Goal: Task Accomplishment & Management: Manage account settings

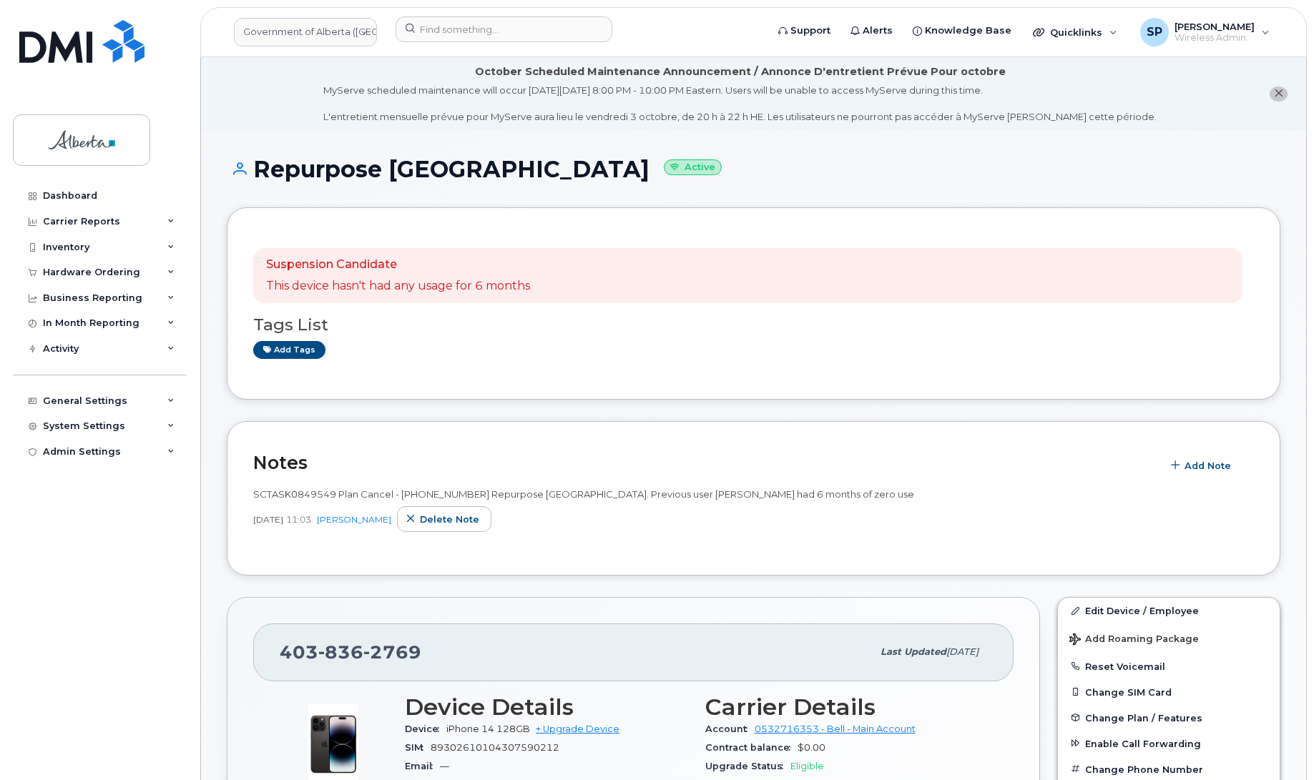
scroll to position [162, 0]
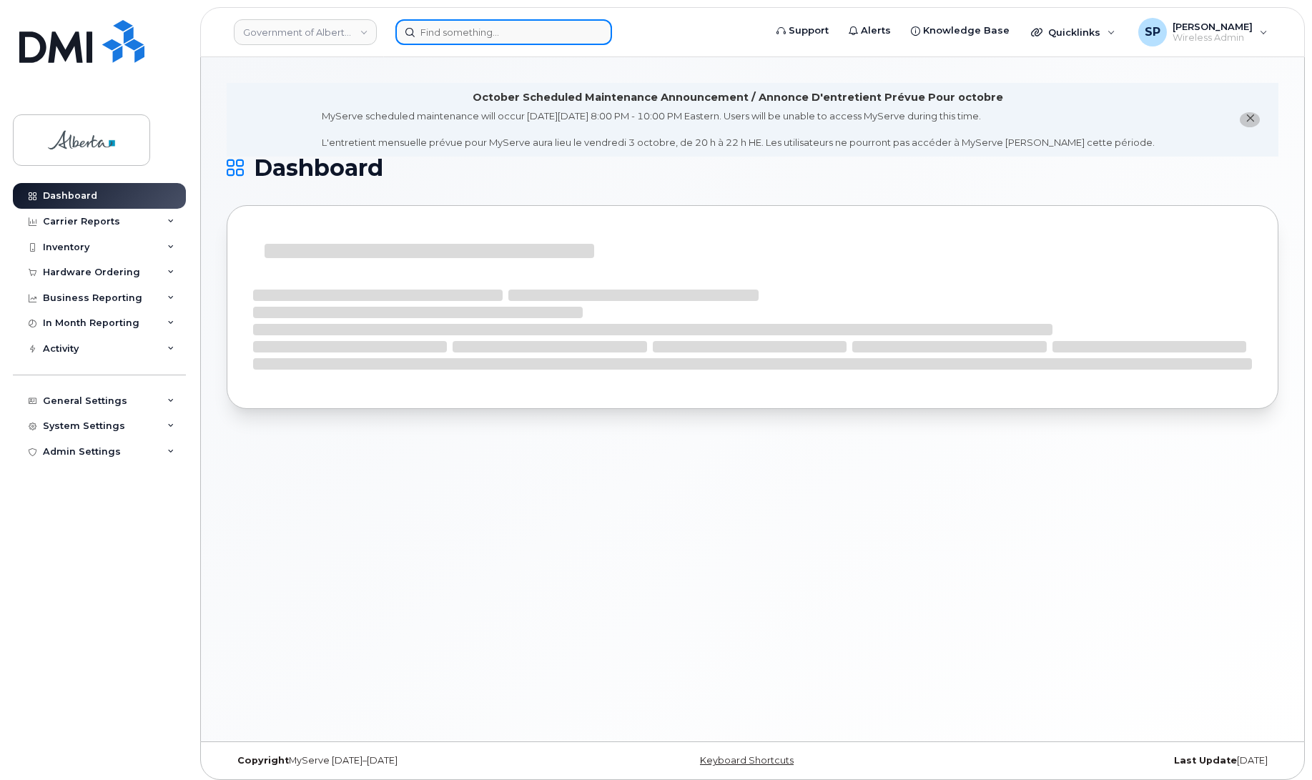
click at [455, 31] on input at bounding box center [503, 32] width 217 height 26
paste input "4034622727"
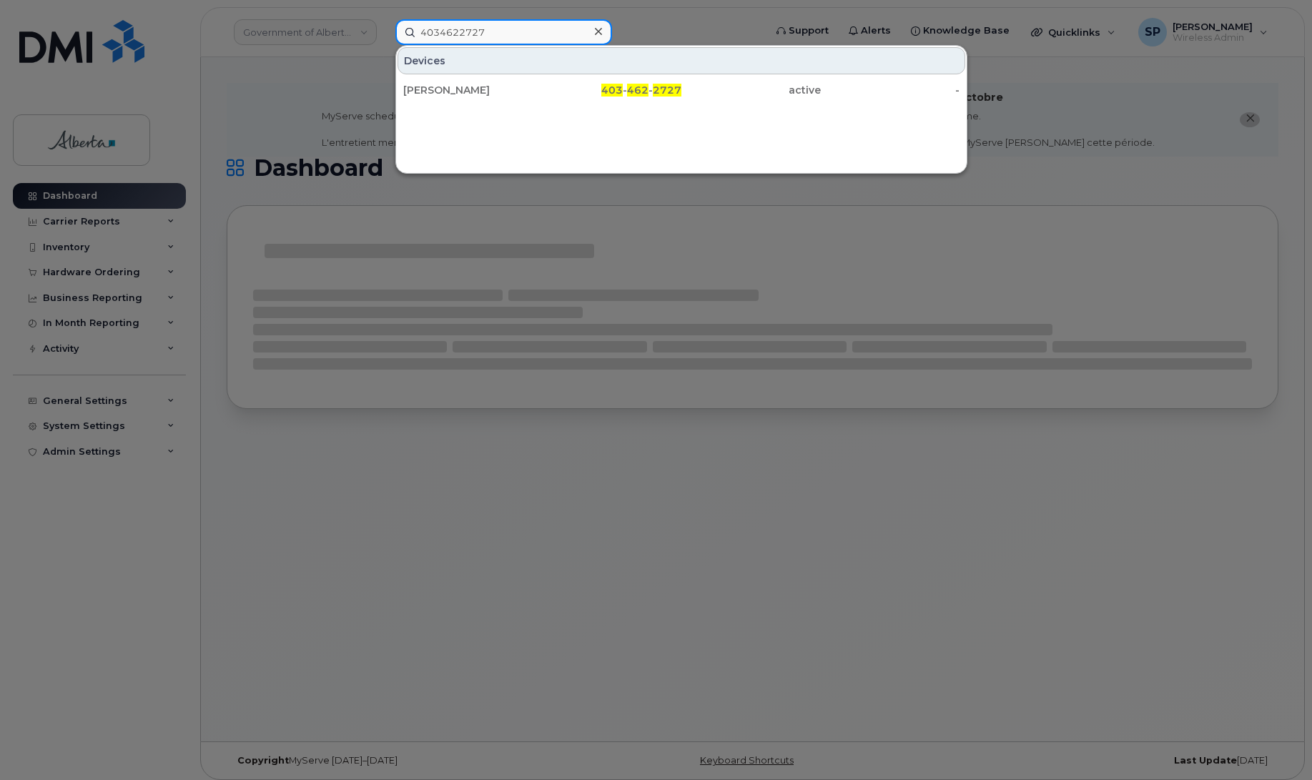
type input "4034622727"
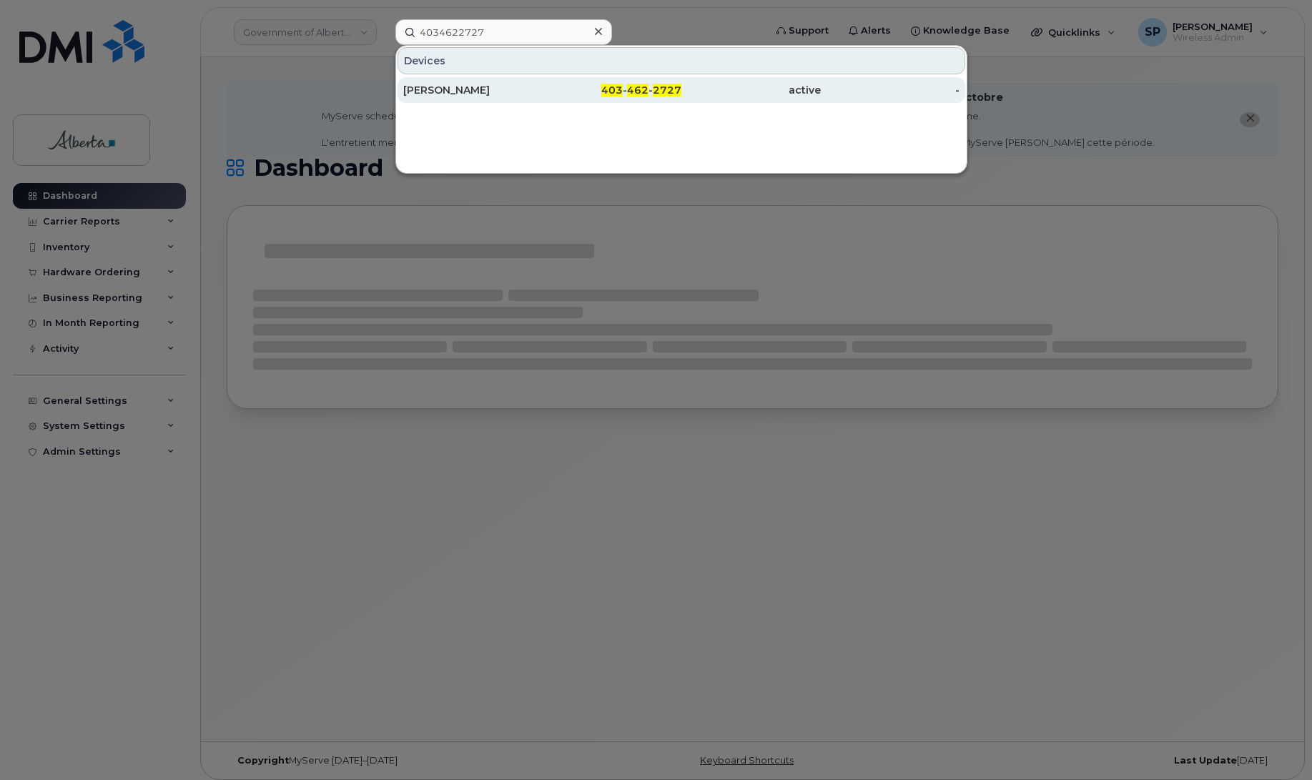
click at [438, 97] on div "[PERSON_NAME]" at bounding box center [472, 90] width 139 height 14
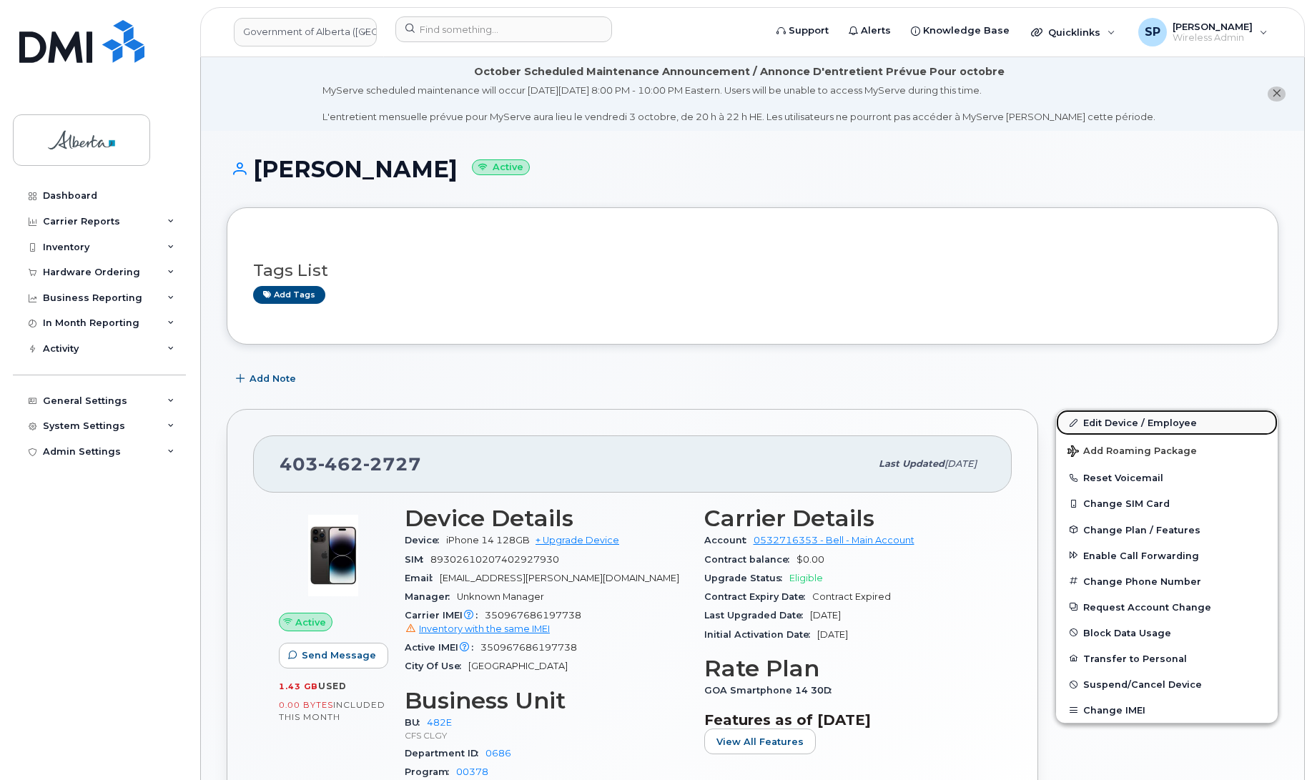
click at [1130, 420] on link "Edit Device / Employee" at bounding box center [1167, 423] width 222 height 26
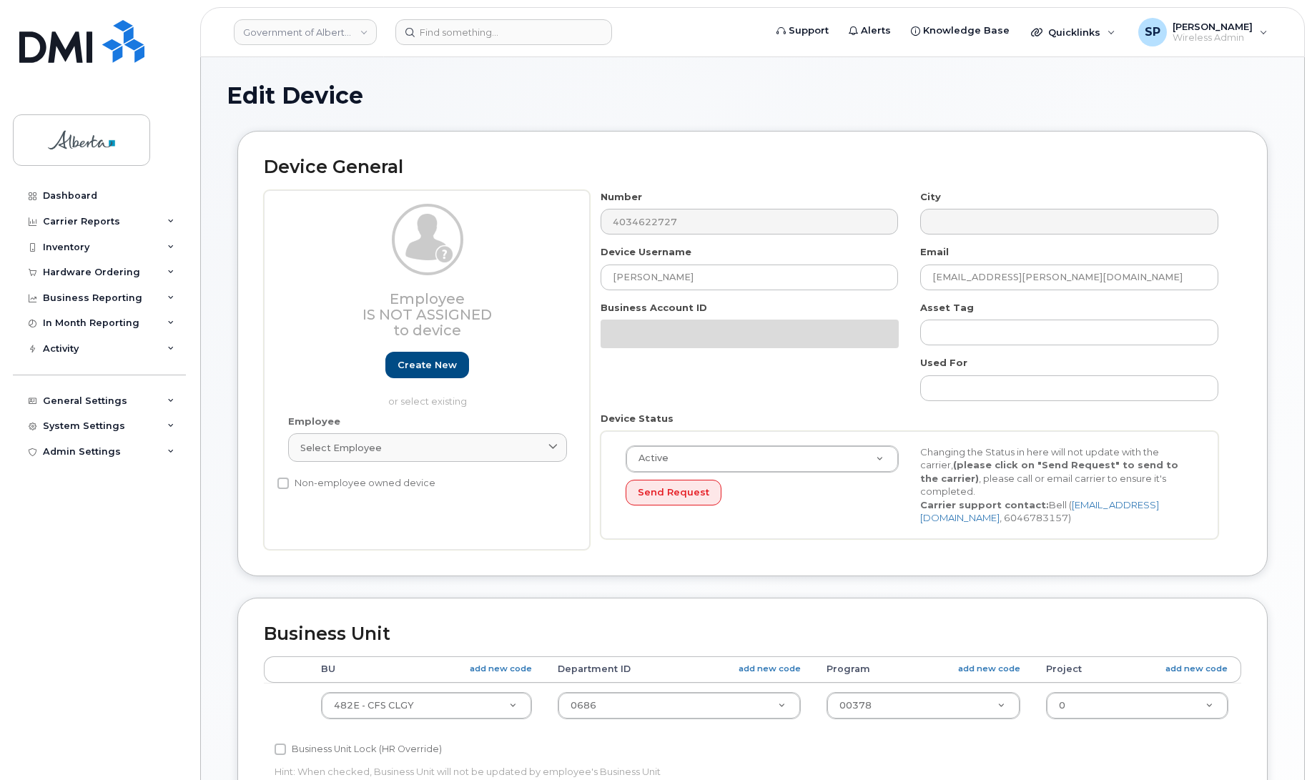
select select "4124490"
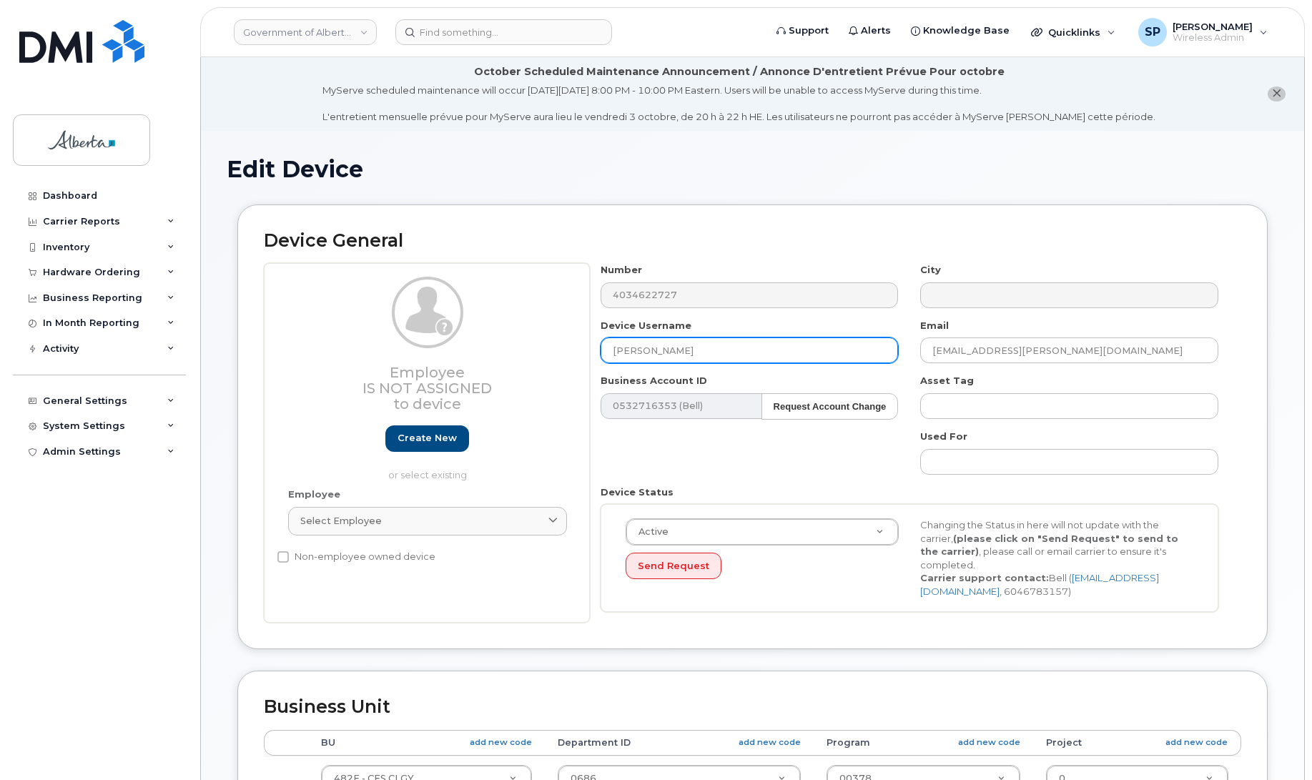
drag, startPoint x: 731, startPoint y: 348, endPoint x: 477, endPoint y: 345, distance: 253.9
click at [478, 345] on div "Employee Is not assigned to device Create new or select existing Employee Selec…" at bounding box center [753, 443] width 978 height 360
paste input "Jaidyn Lansdell"
type input "Jaidyn Lansdell"
drag, startPoint x: 1021, startPoint y: 350, endPoint x: 810, endPoint y: 361, distance: 211.2
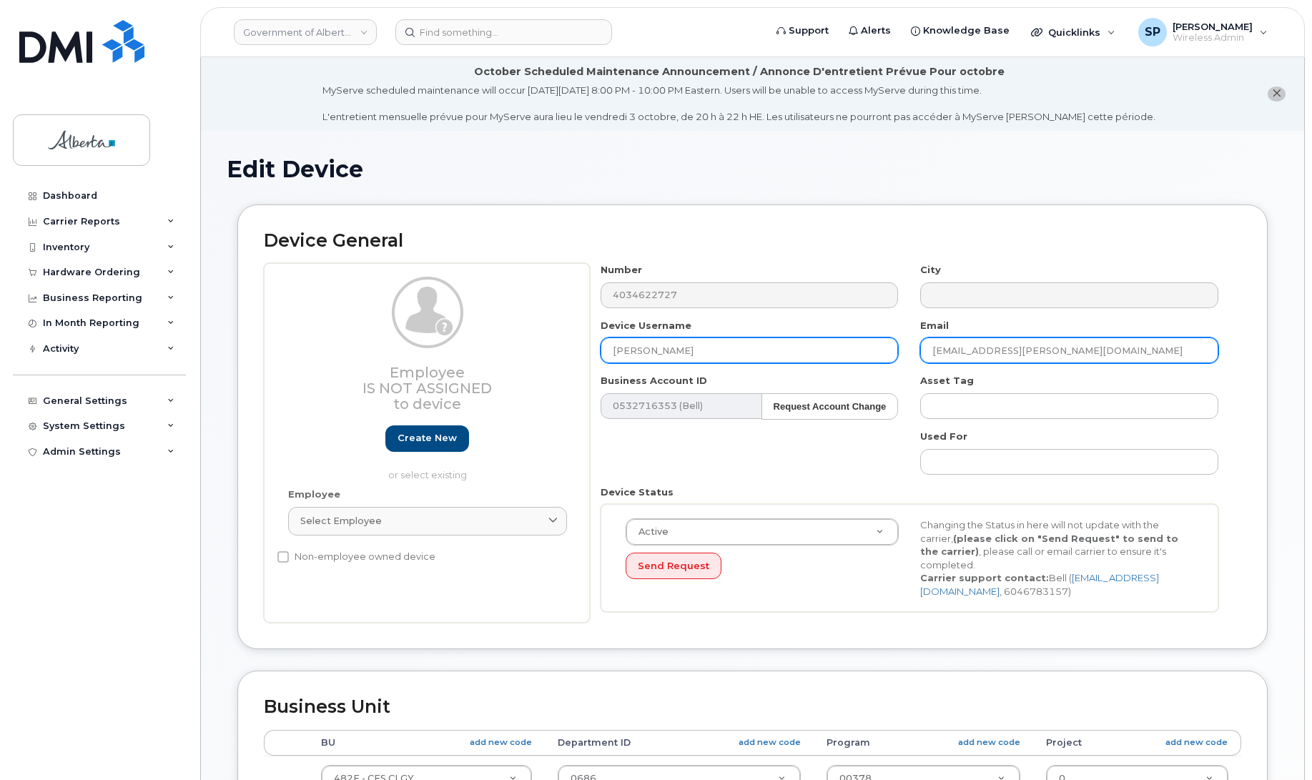
click at [810, 361] on div "Number 4034622727 City Device Username Jaidyn Lansdell Email lauren.vanderveen@…" at bounding box center [910, 443] width 640 height 360
paste input "Jaidyn Lansdell"
click at [960, 355] on input "Jaidyn Lansdell@gov.ab.ca" at bounding box center [1069, 351] width 298 height 26
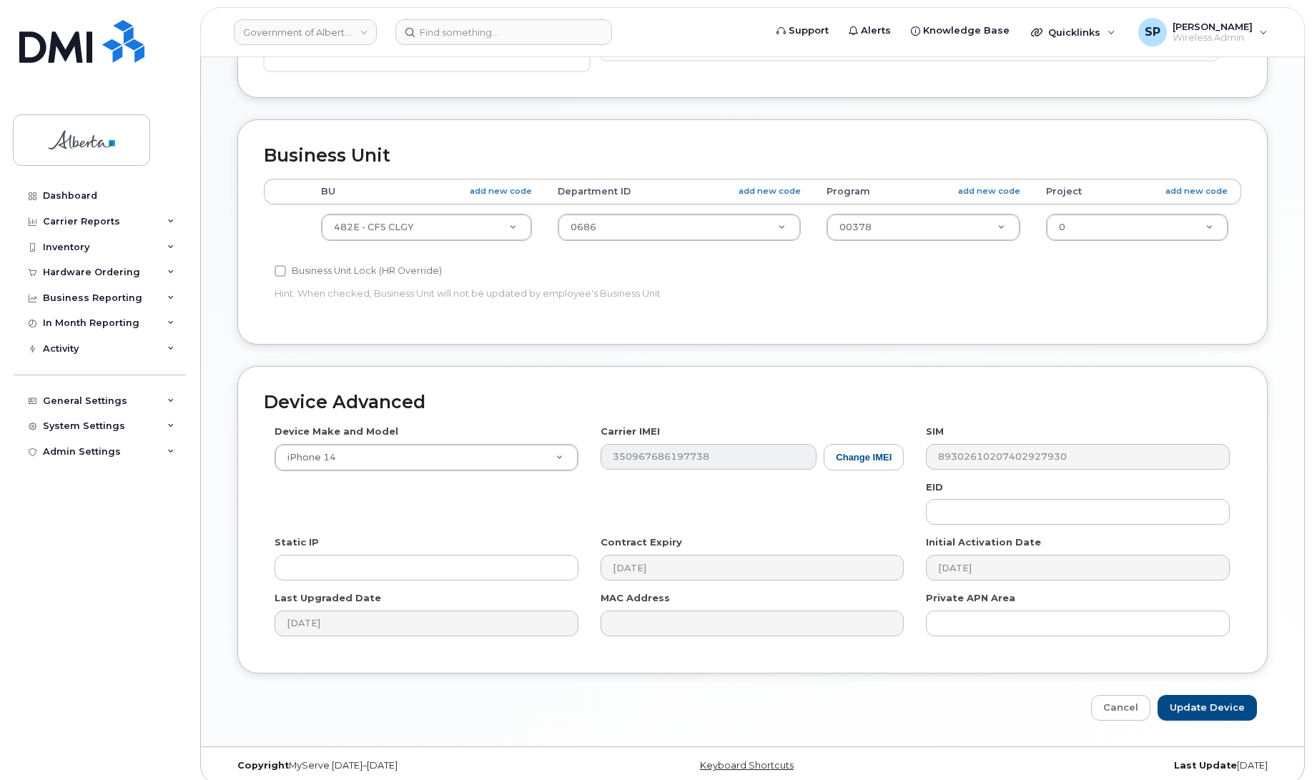
scroll to position [566, 0]
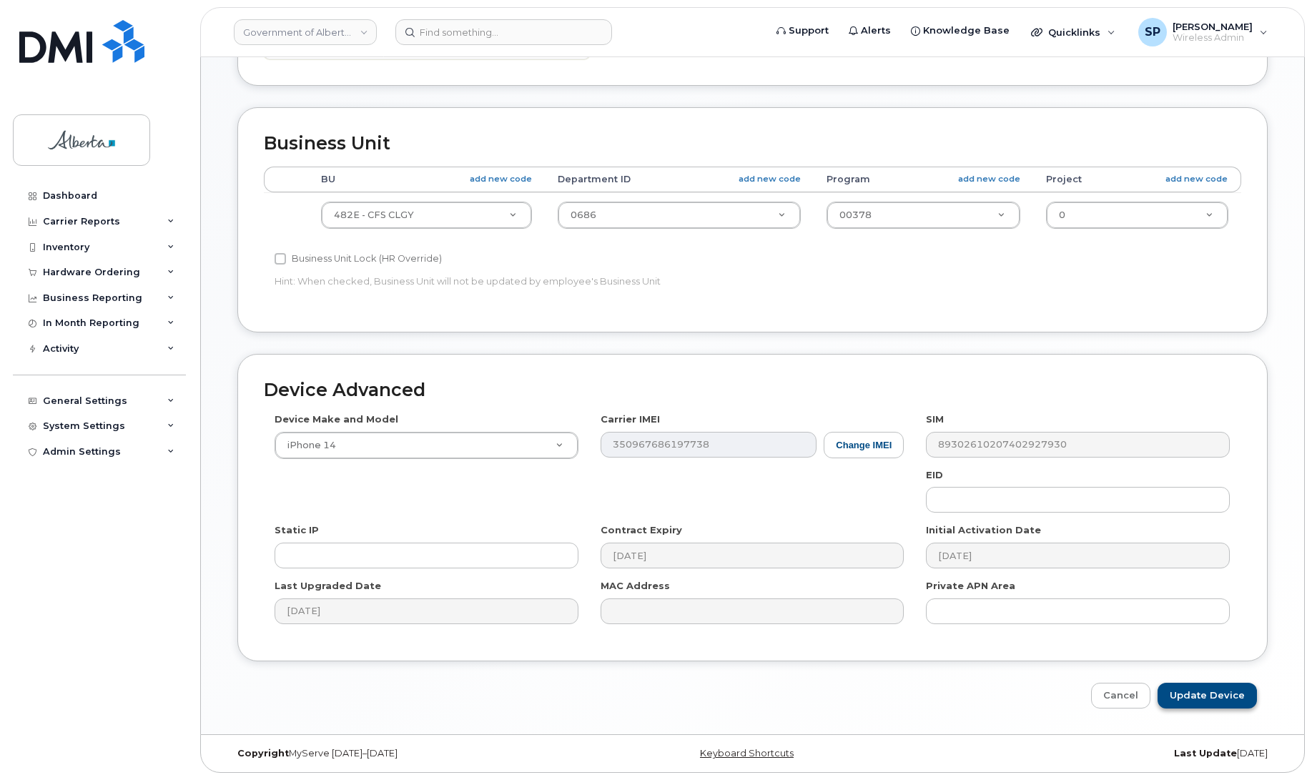
type input "Jaidyn.Lansdell@gov.ab.ca"
click at [1192, 699] on input "Update Device" at bounding box center [1207, 696] width 99 height 26
type input "Saving..."
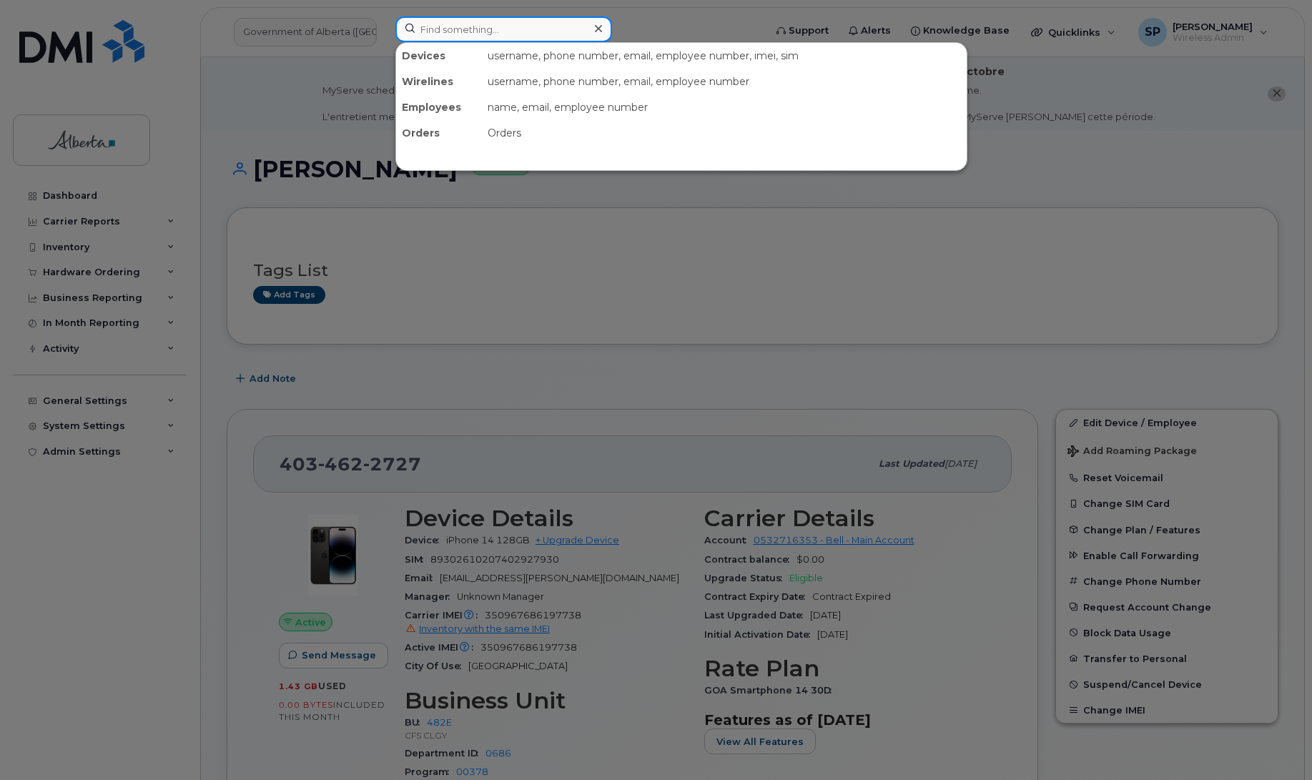
click at [473, 26] on input at bounding box center [503, 29] width 217 height 26
paste input "4034622727"
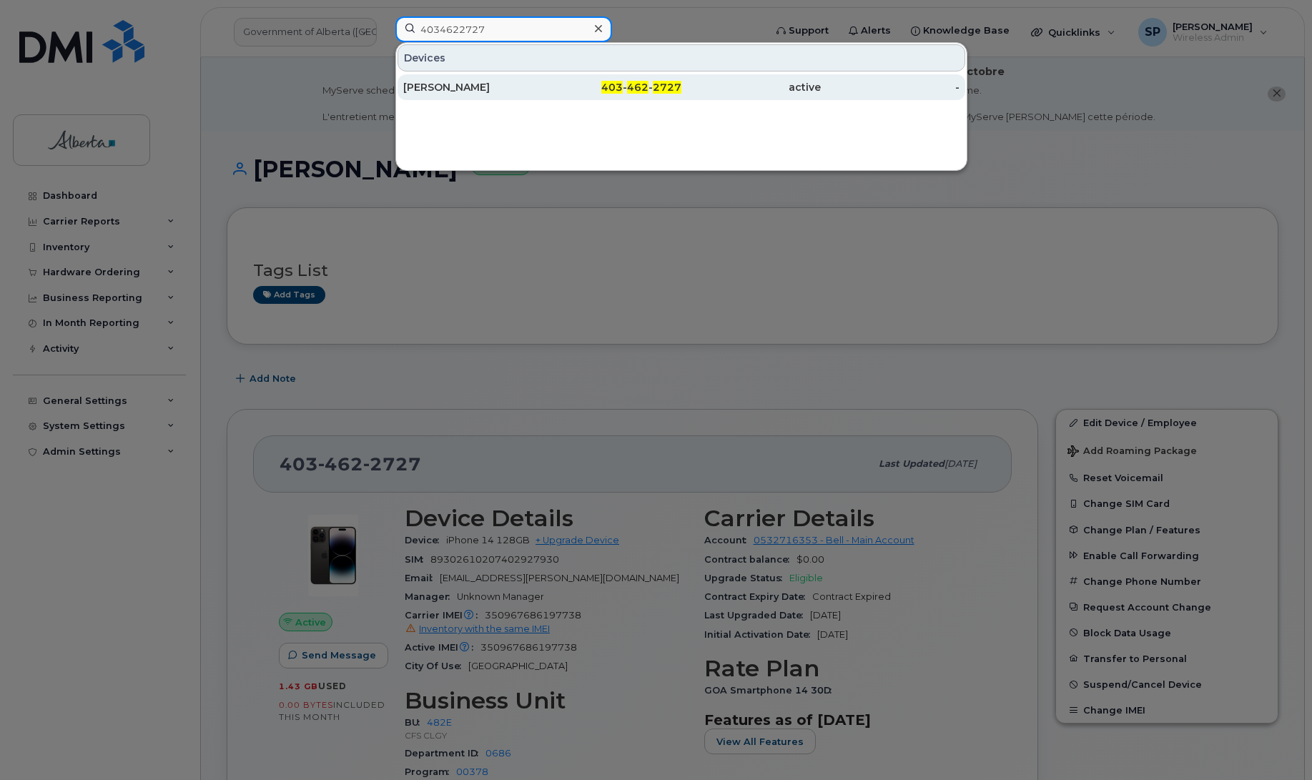
type input "4034622727"
click at [440, 88] on div "Jaidyn Lansdell" at bounding box center [472, 87] width 139 height 14
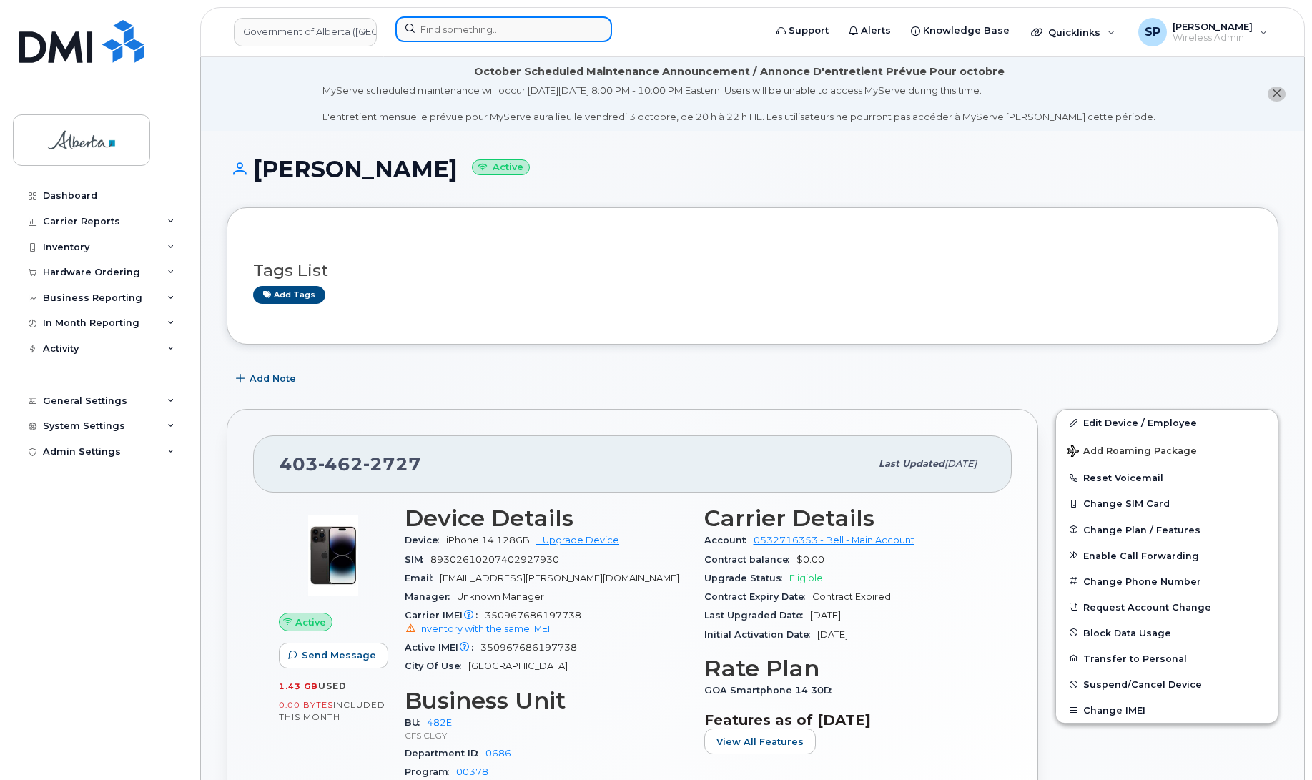
click at [438, 26] on input at bounding box center [503, 29] width 217 height 26
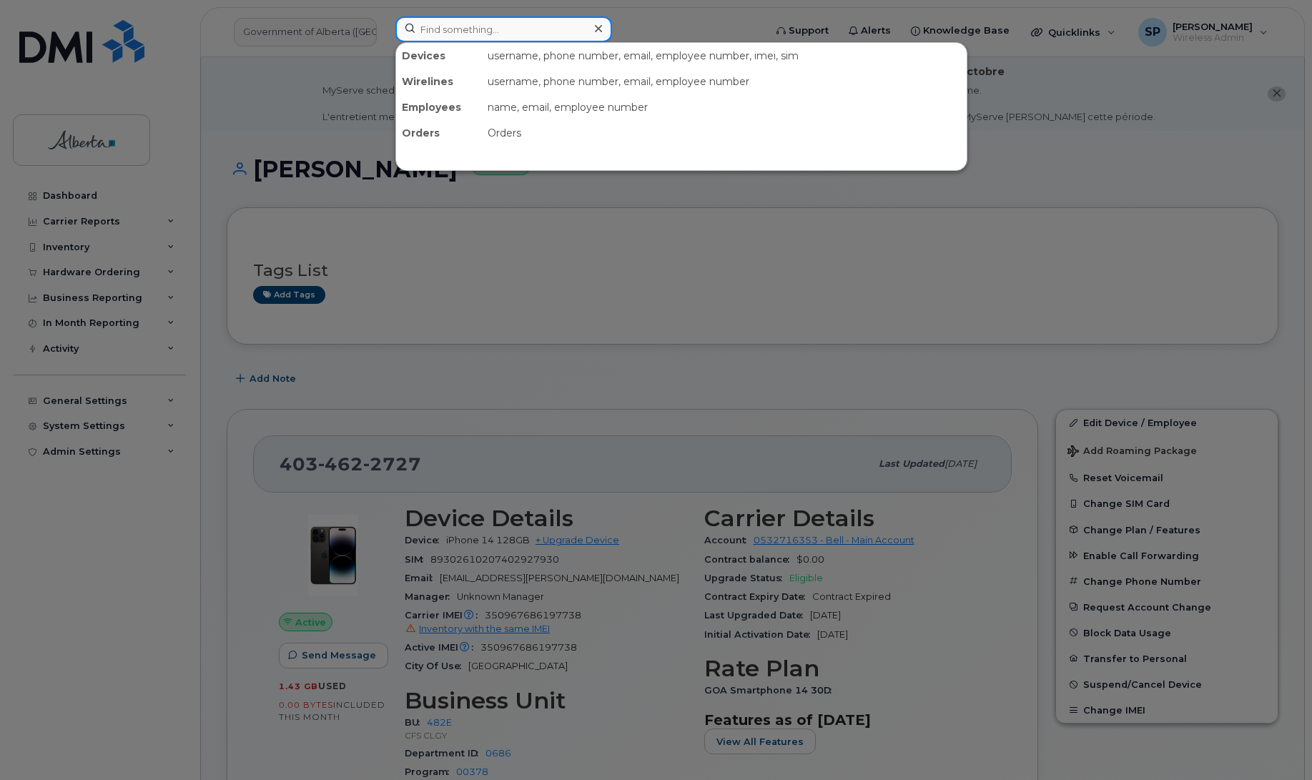
paste input "4034620358"
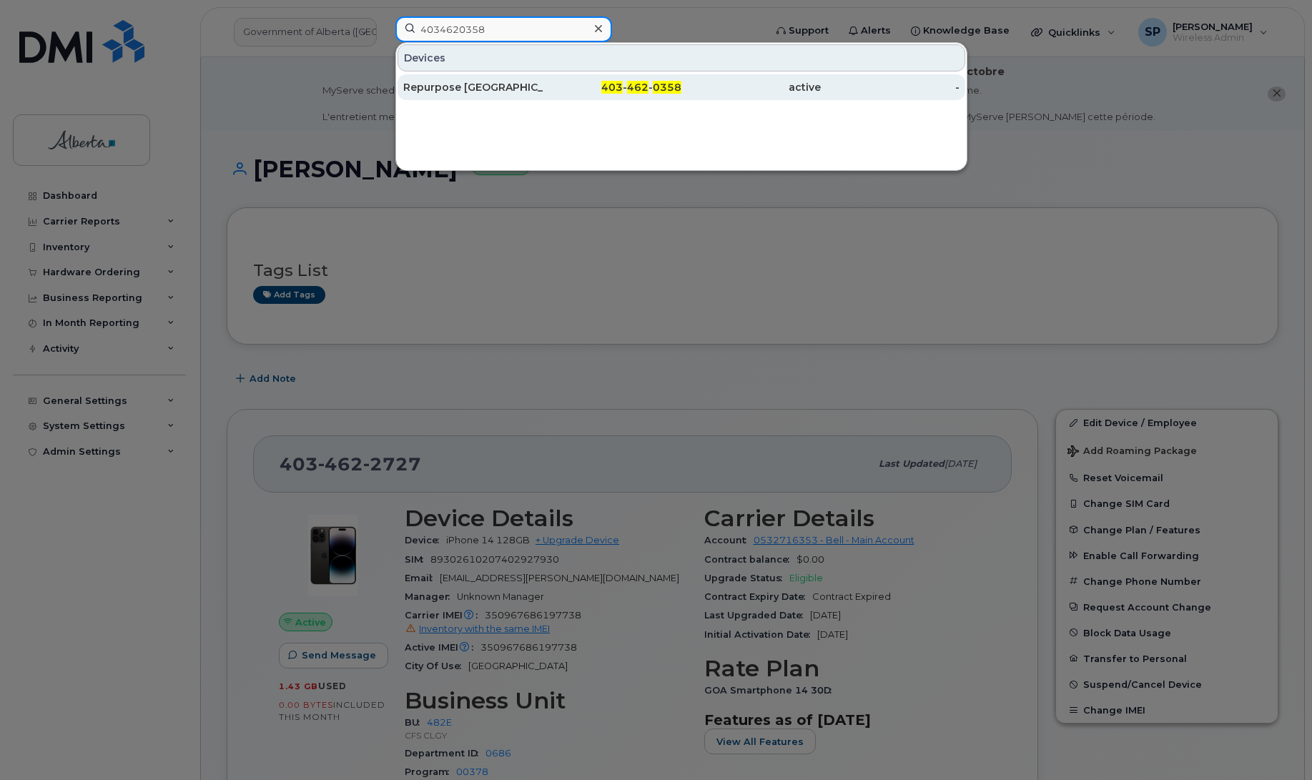
type input "4034620358"
click at [447, 87] on div "Repurpose Calgary" at bounding box center [472, 87] width 139 height 14
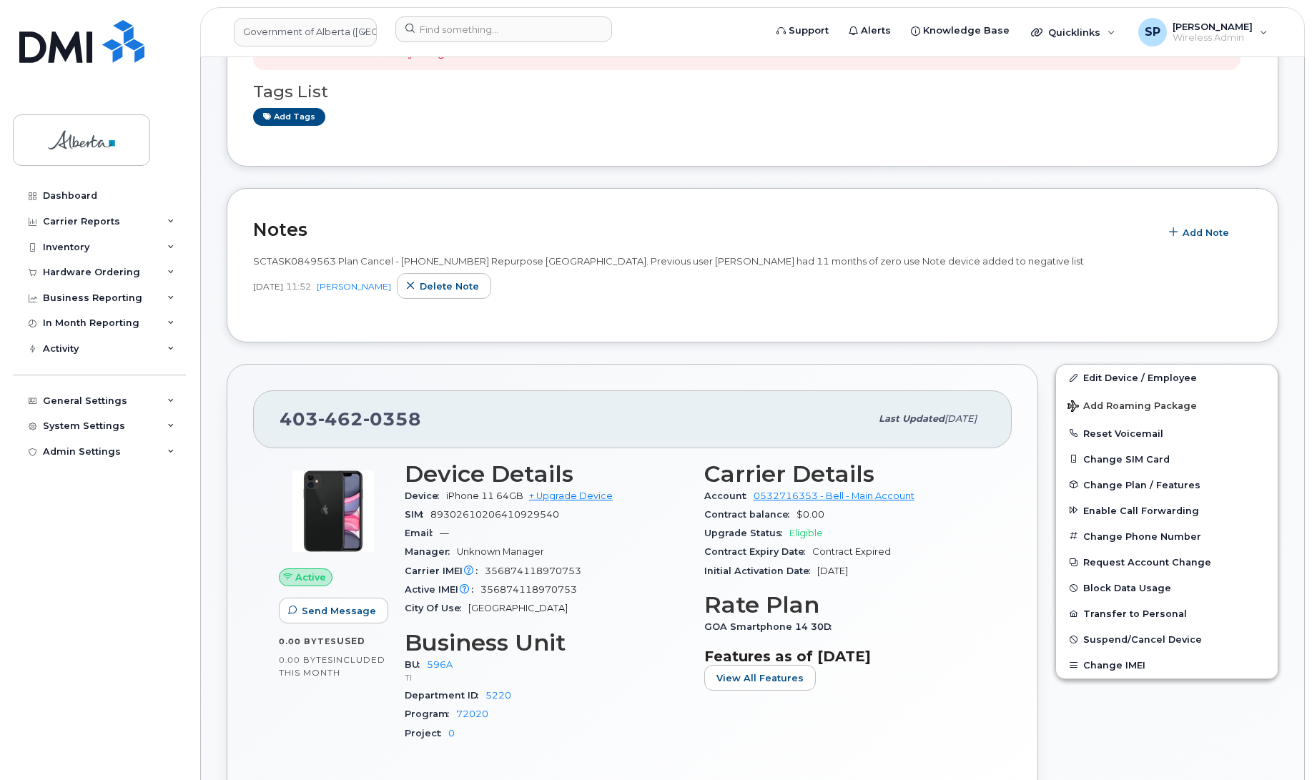
scroll to position [285, 0]
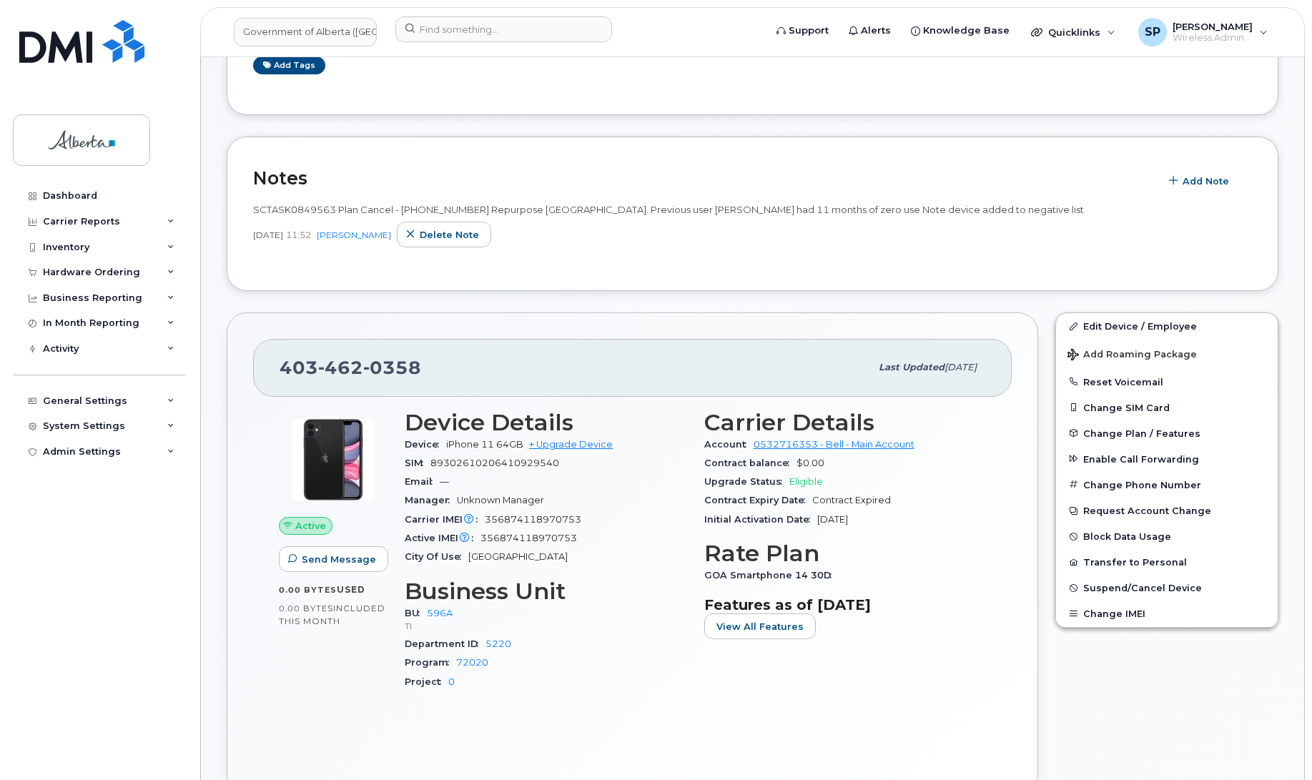
click at [1121, 326] on link "Edit Device / Employee" at bounding box center [1167, 326] width 222 height 26
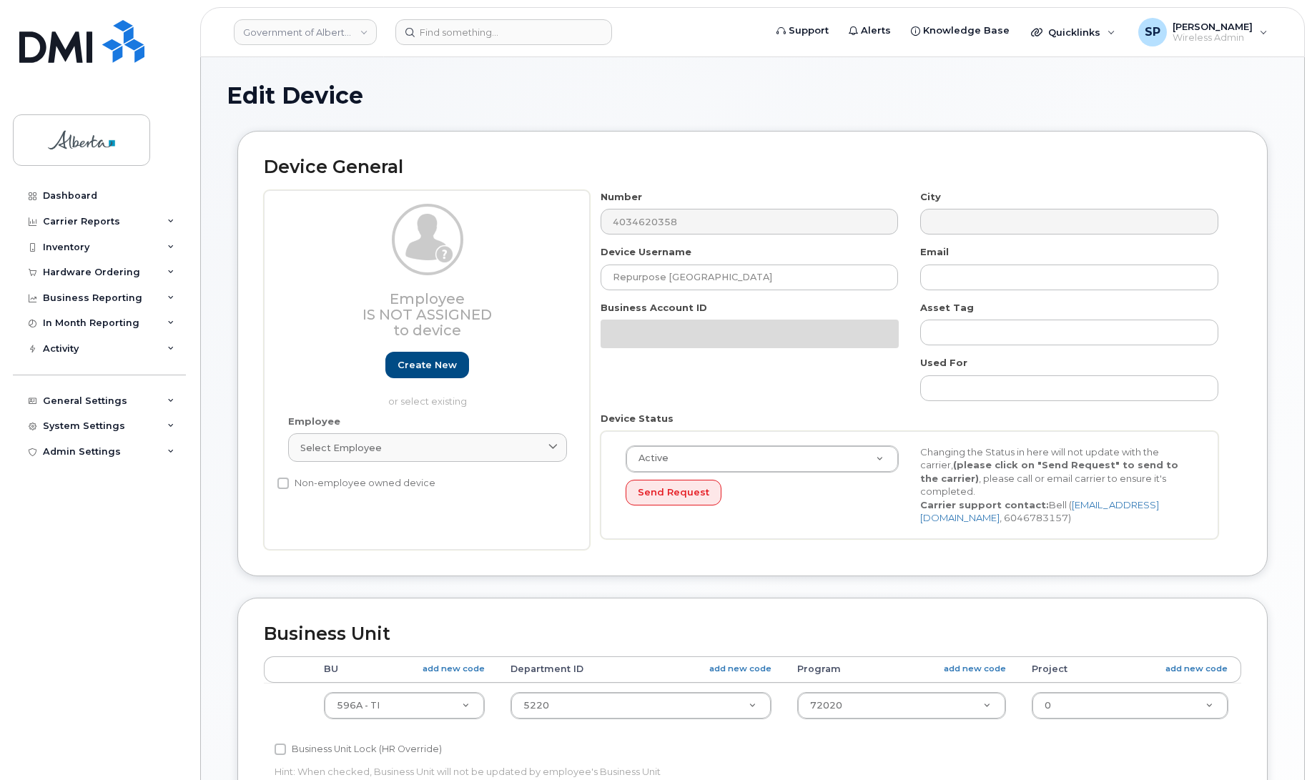
select select "4797729"
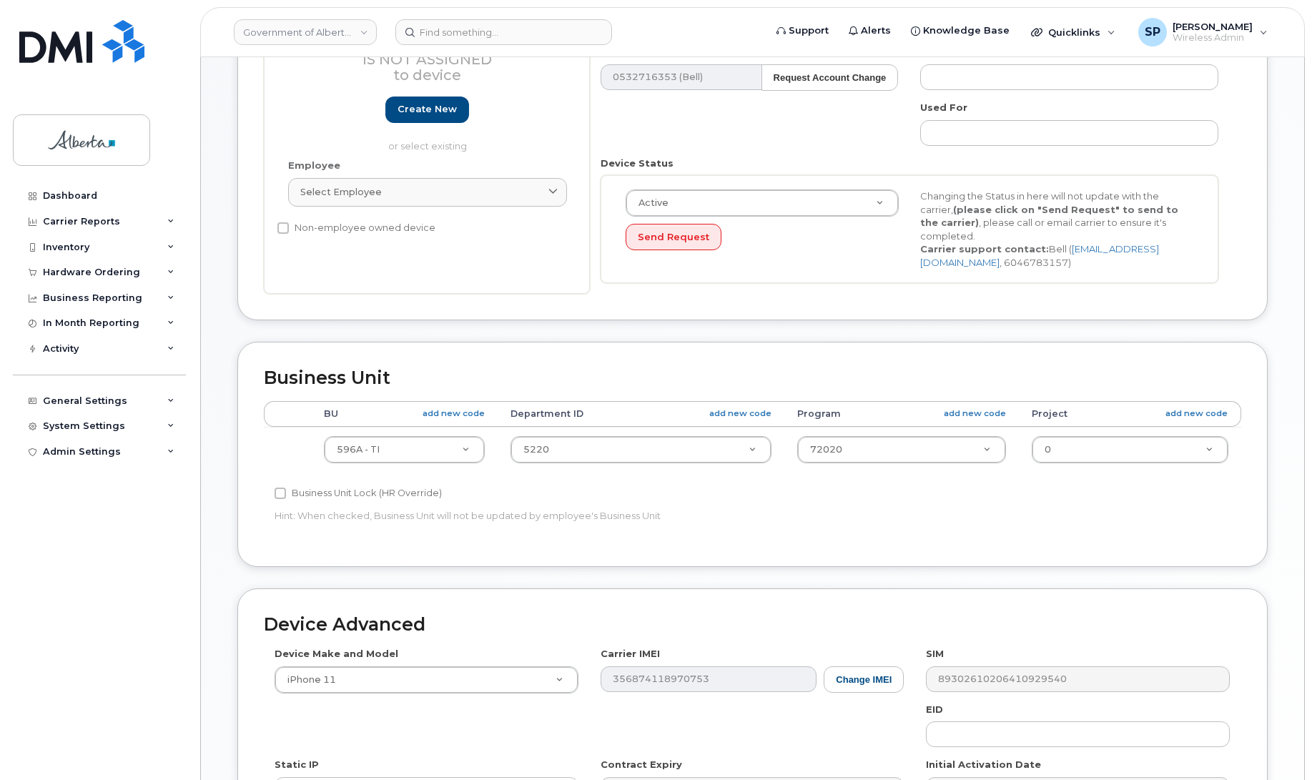
scroll to position [330, 0]
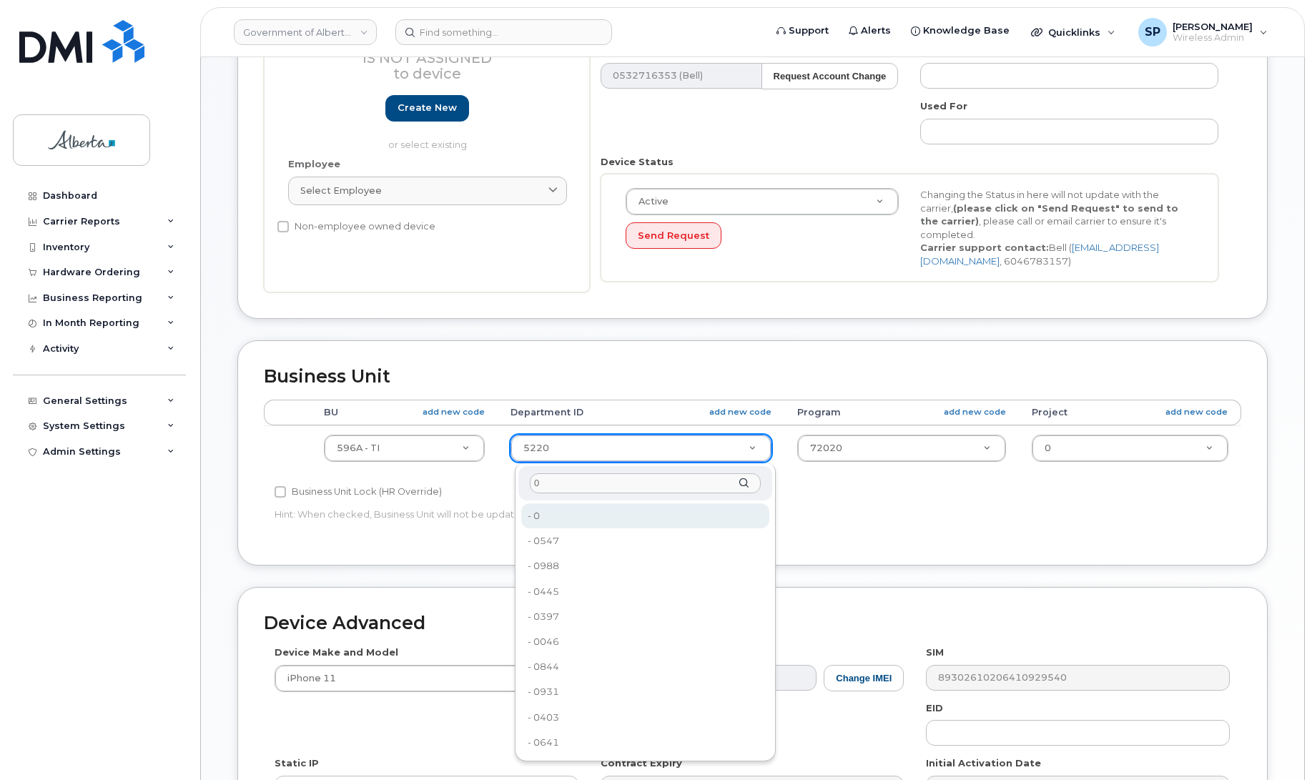
type input "0"
type input "4806341"
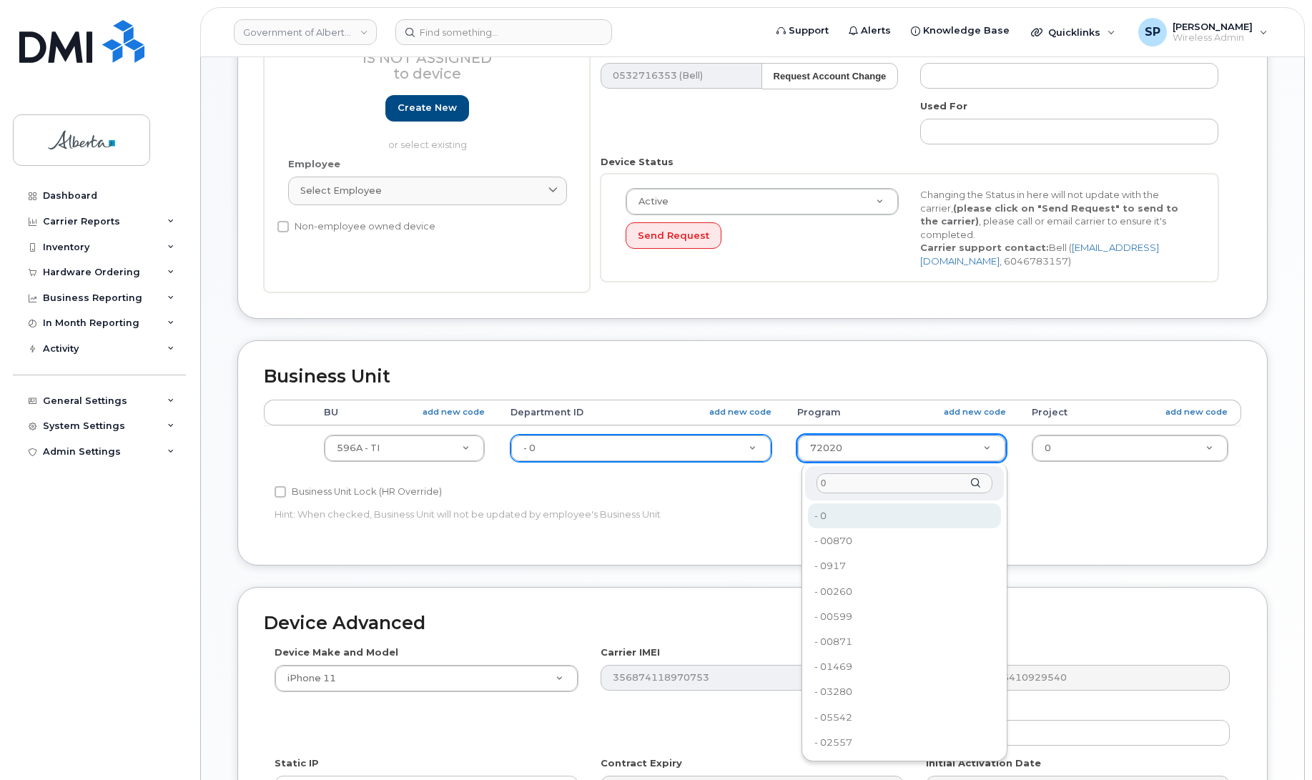
type input "0"
type input "4806366"
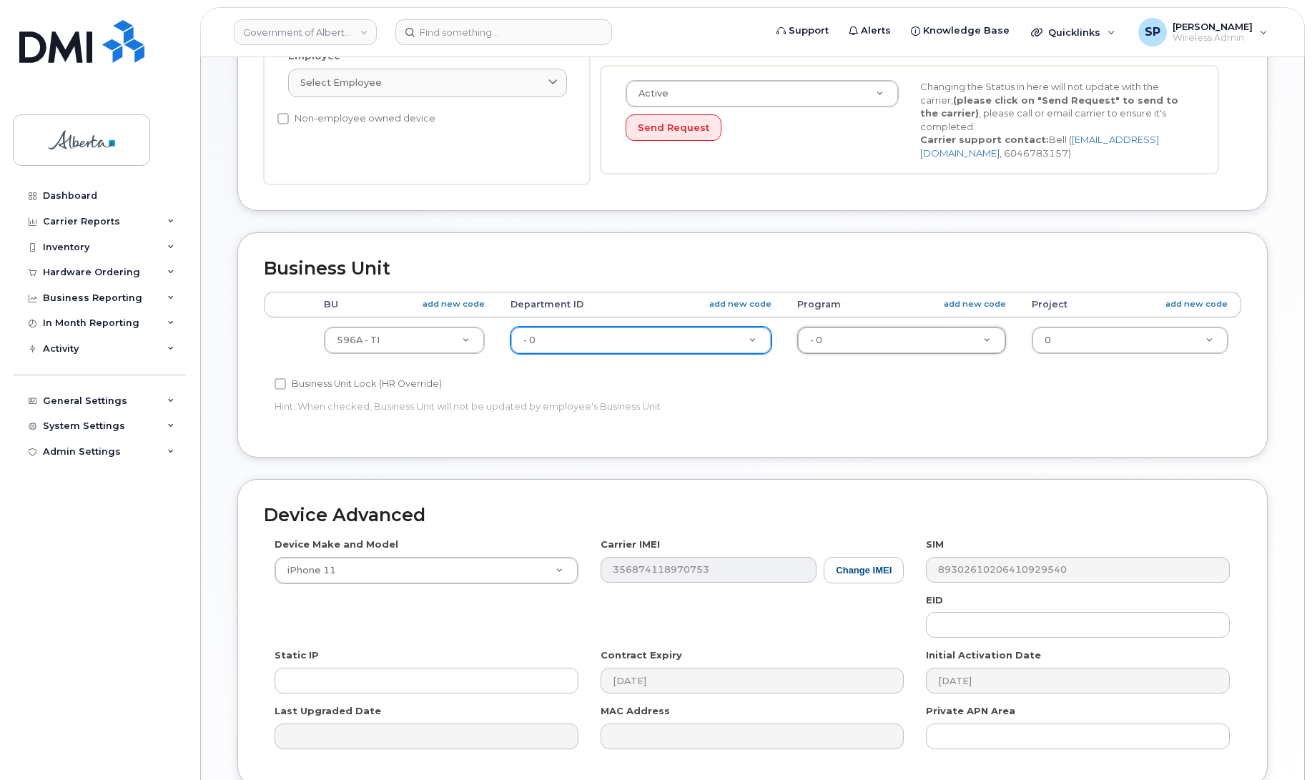
scroll to position [566, 0]
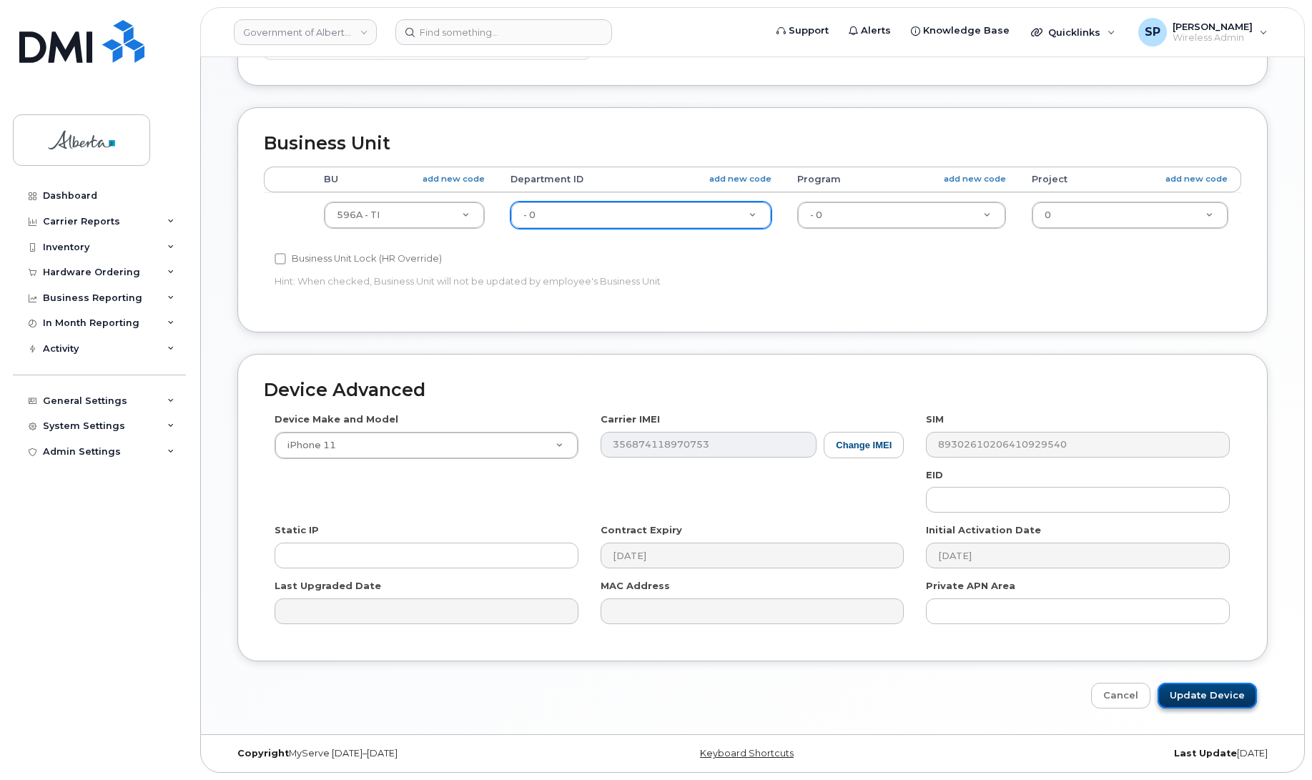
click at [1200, 694] on input "Update Device" at bounding box center [1207, 696] width 99 height 26
type input "Saving..."
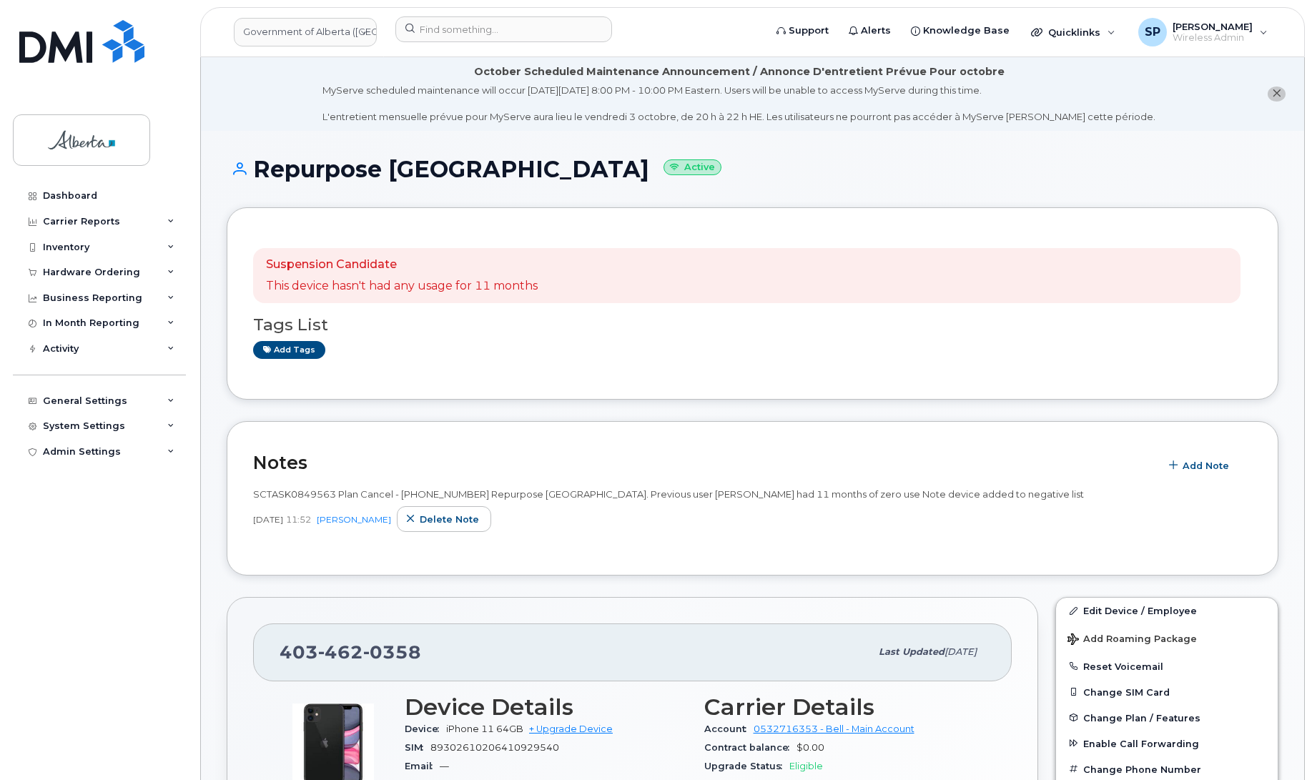
click at [363, 653] on span "0358" at bounding box center [392, 651] width 58 height 21
copy span "[PHONE_NUMBER]"
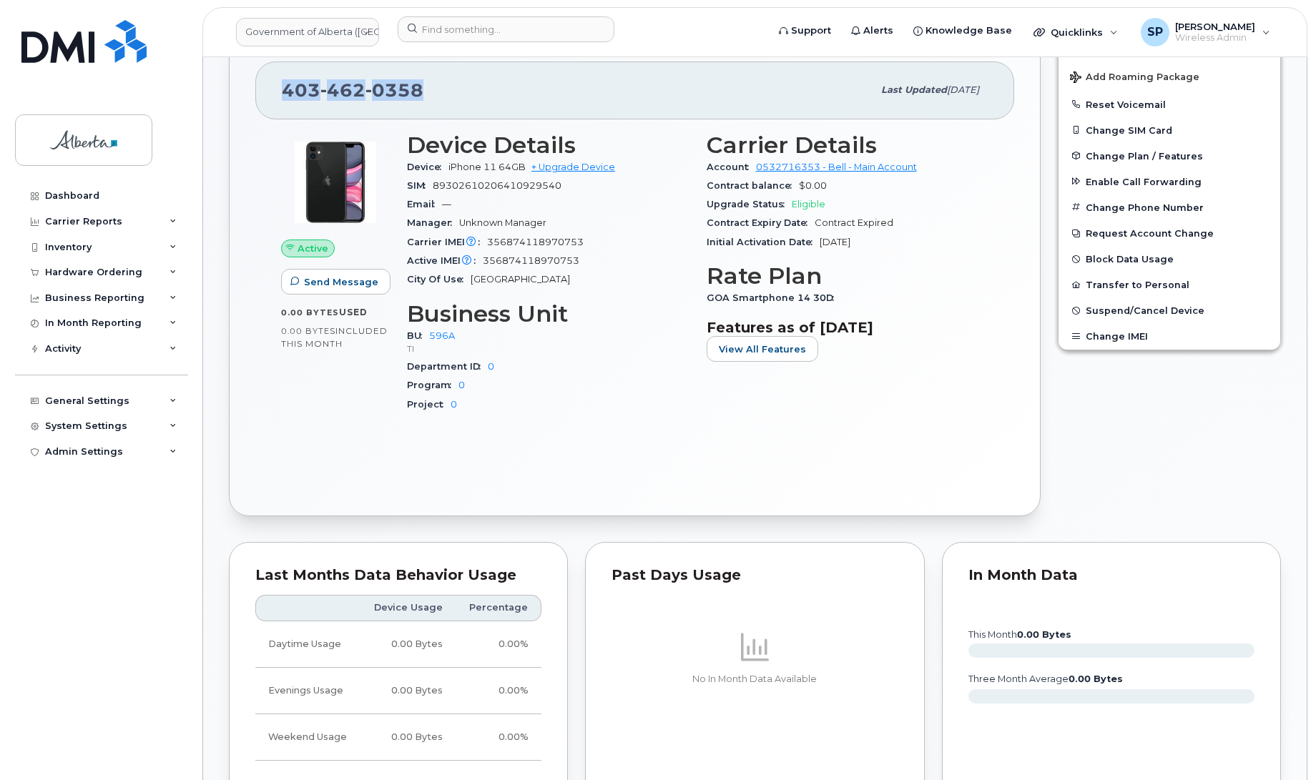
scroll to position [579, 0]
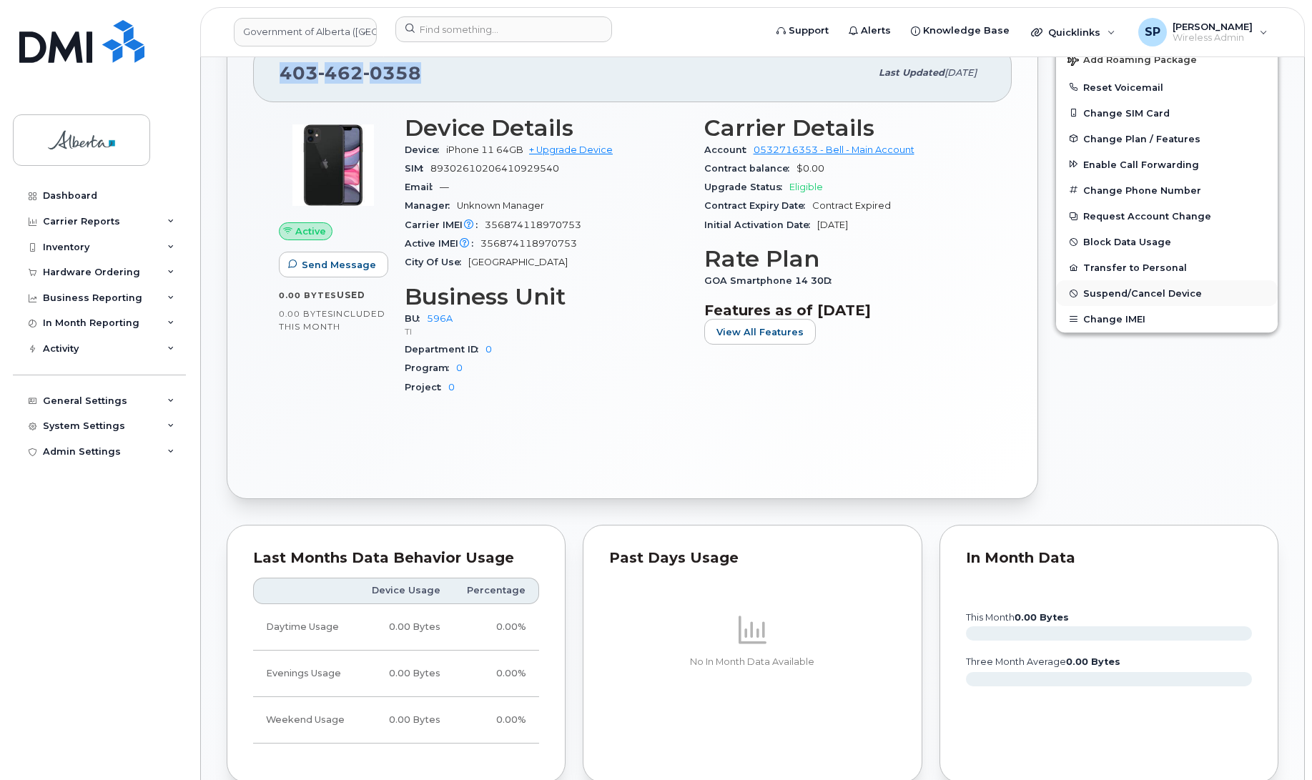
click at [1114, 288] on span "Suspend/Cancel Device" at bounding box center [1142, 293] width 119 height 11
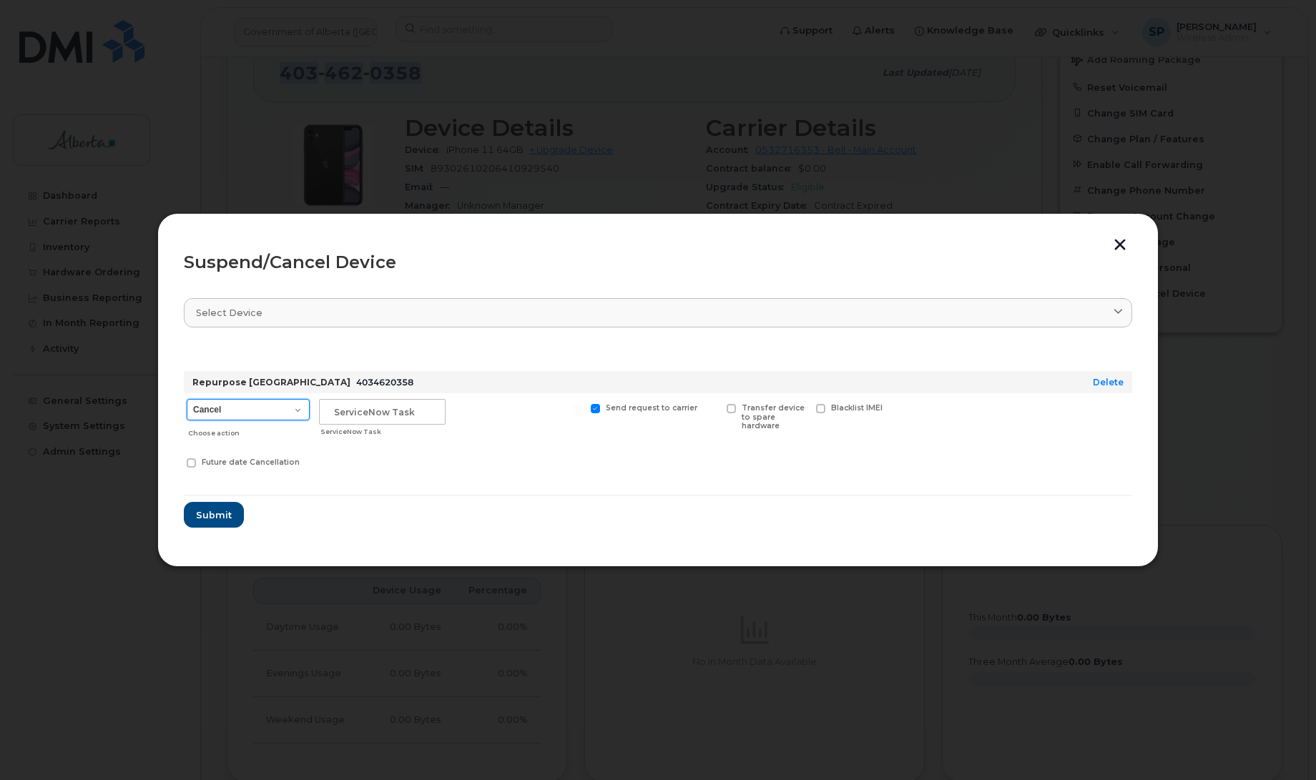
click at [222, 405] on select "Cancel Suspend - Extend Suspension Suspend - Reduced Rate Suspend - Lost Device…" at bounding box center [248, 409] width 123 height 21
select select "[object Object]"
click at [187, 399] on select "Cancel Suspend - Extend Suspension Suspend - Reduced Rate Suspend - Lost Device…" at bounding box center [248, 409] width 123 height 21
click at [331, 413] on input "text" at bounding box center [382, 412] width 127 height 26
paste input "SCTASK0849563"
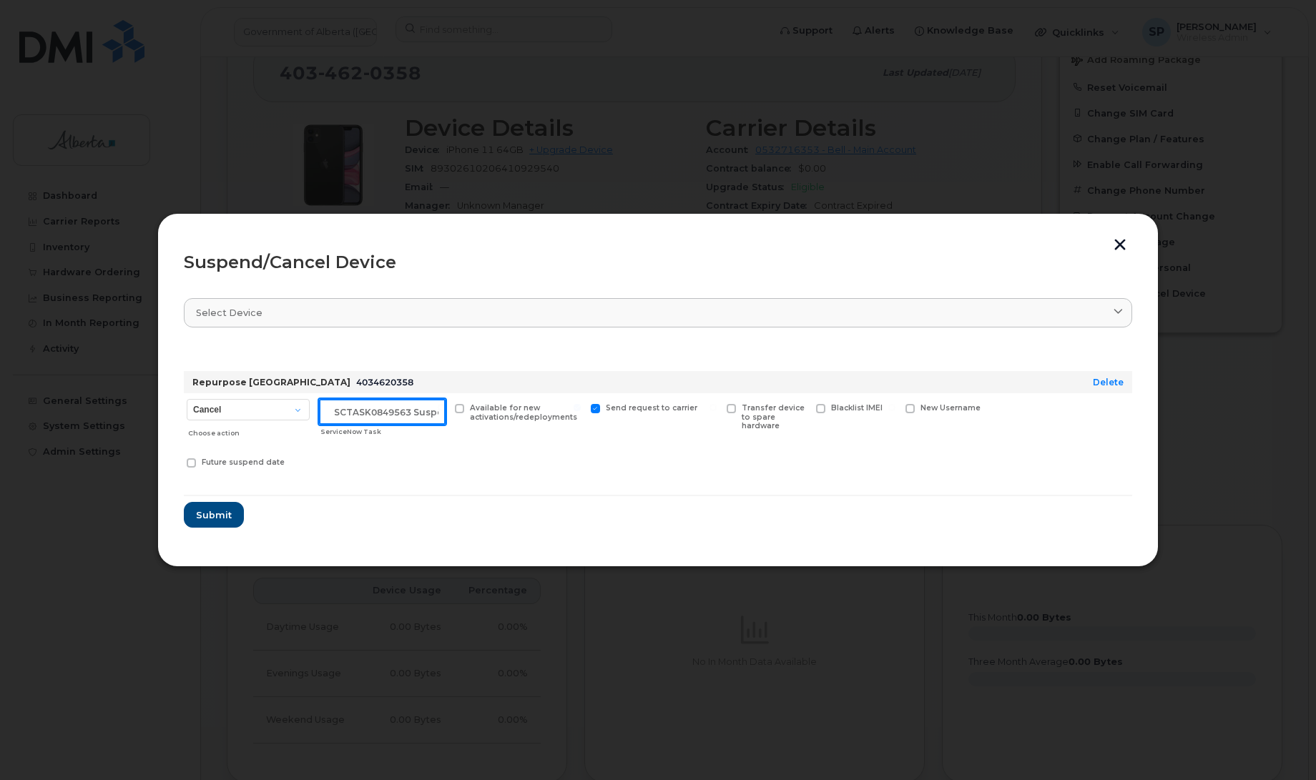
scroll to position [0, 12]
type input "SCTASK0849563 Suspend"
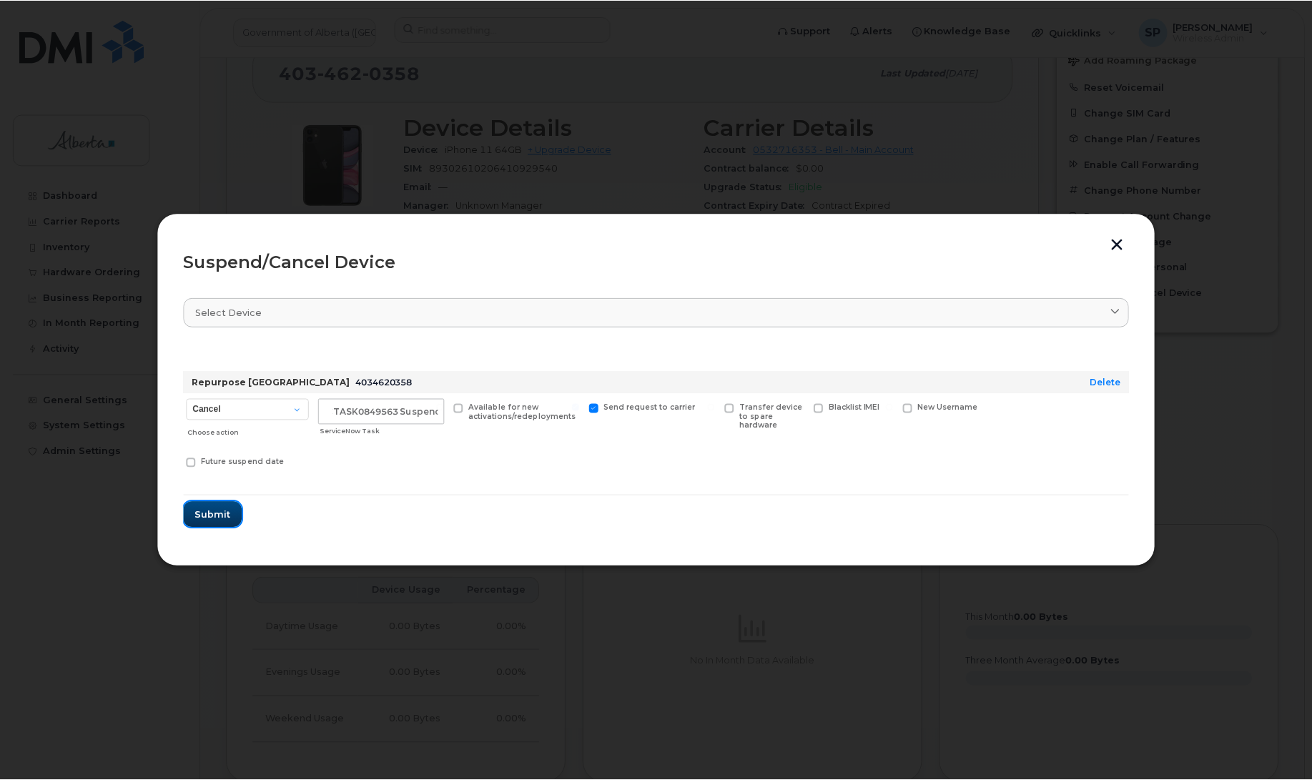
scroll to position [0, 0]
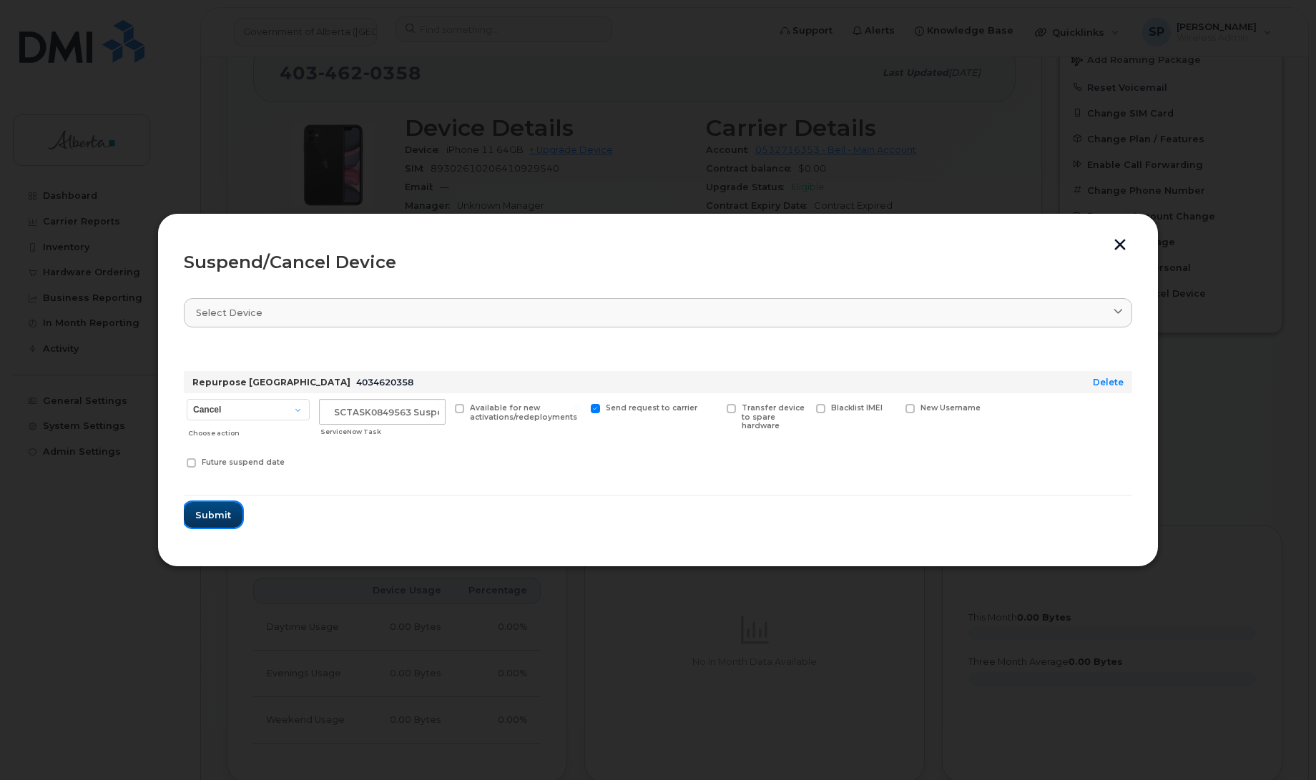
click at [220, 512] on span "Submit" at bounding box center [213, 515] width 36 height 14
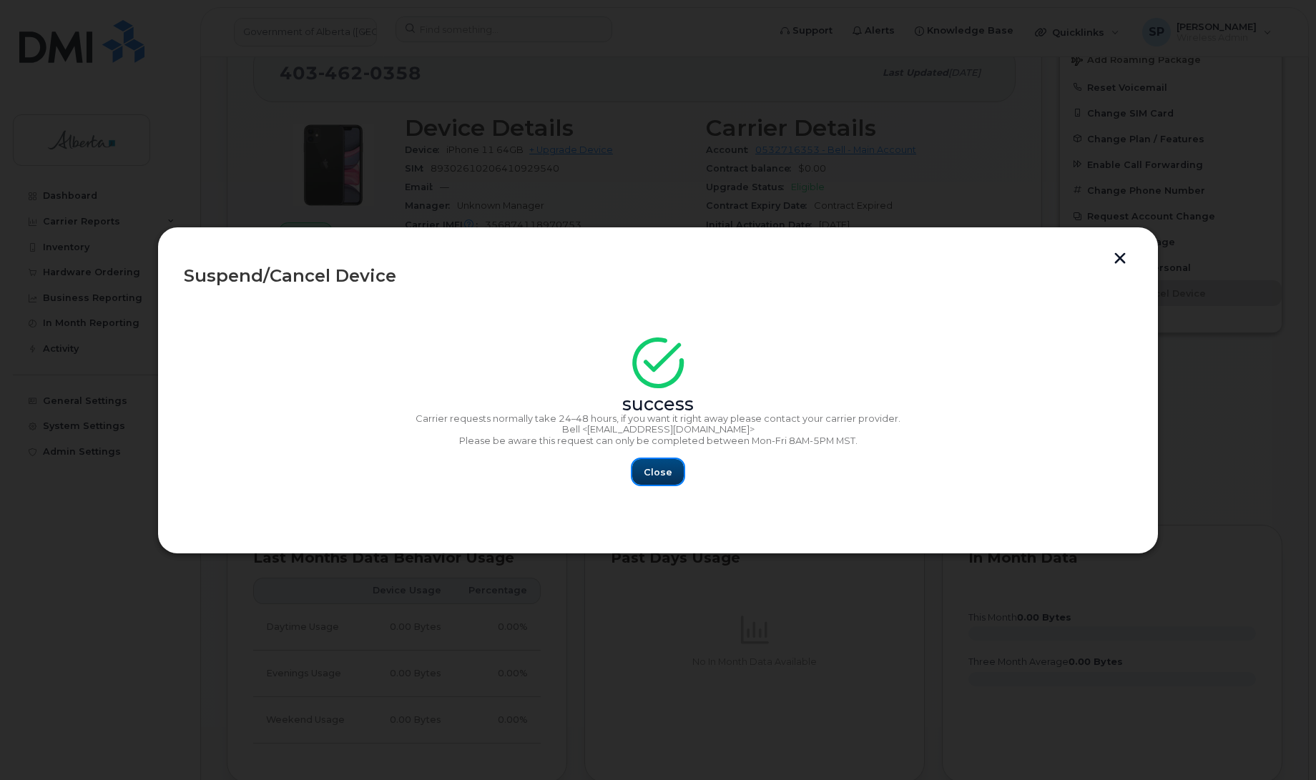
click at [664, 473] on span "Close" at bounding box center [658, 473] width 29 height 14
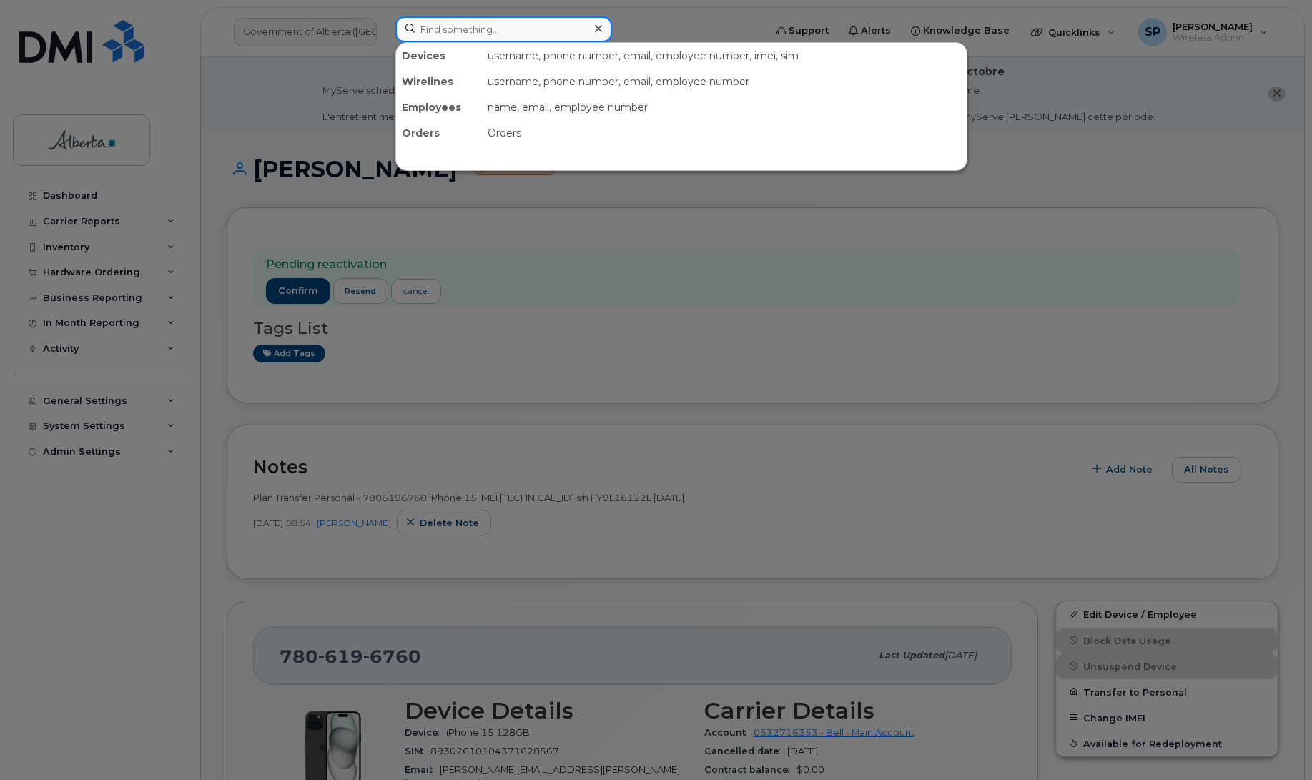
click at [433, 26] on input at bounding box center [503, 29] width 217 height 26
paste input "5873776422"
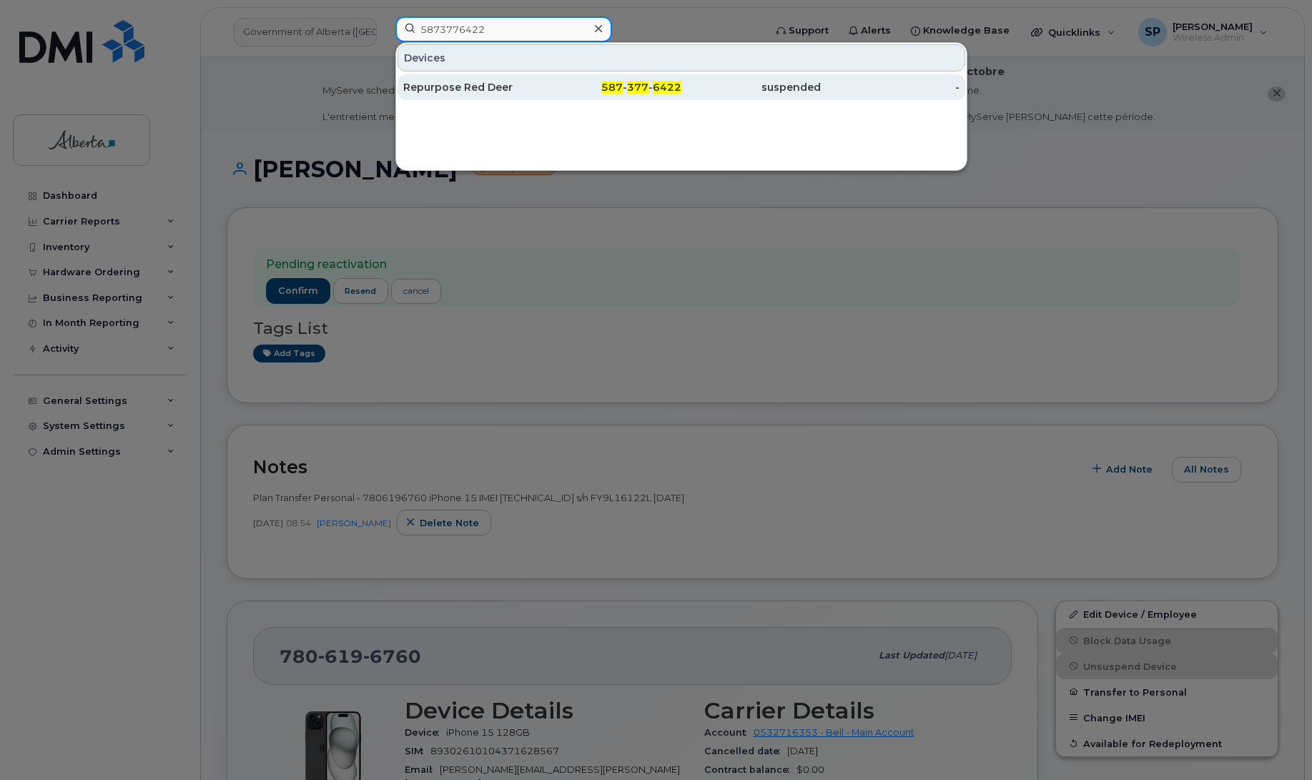
type input "5873776422"
click at [460, 90] on div "Repurpose Red Deer" at bounding box center [472, 87] width 139 height 14
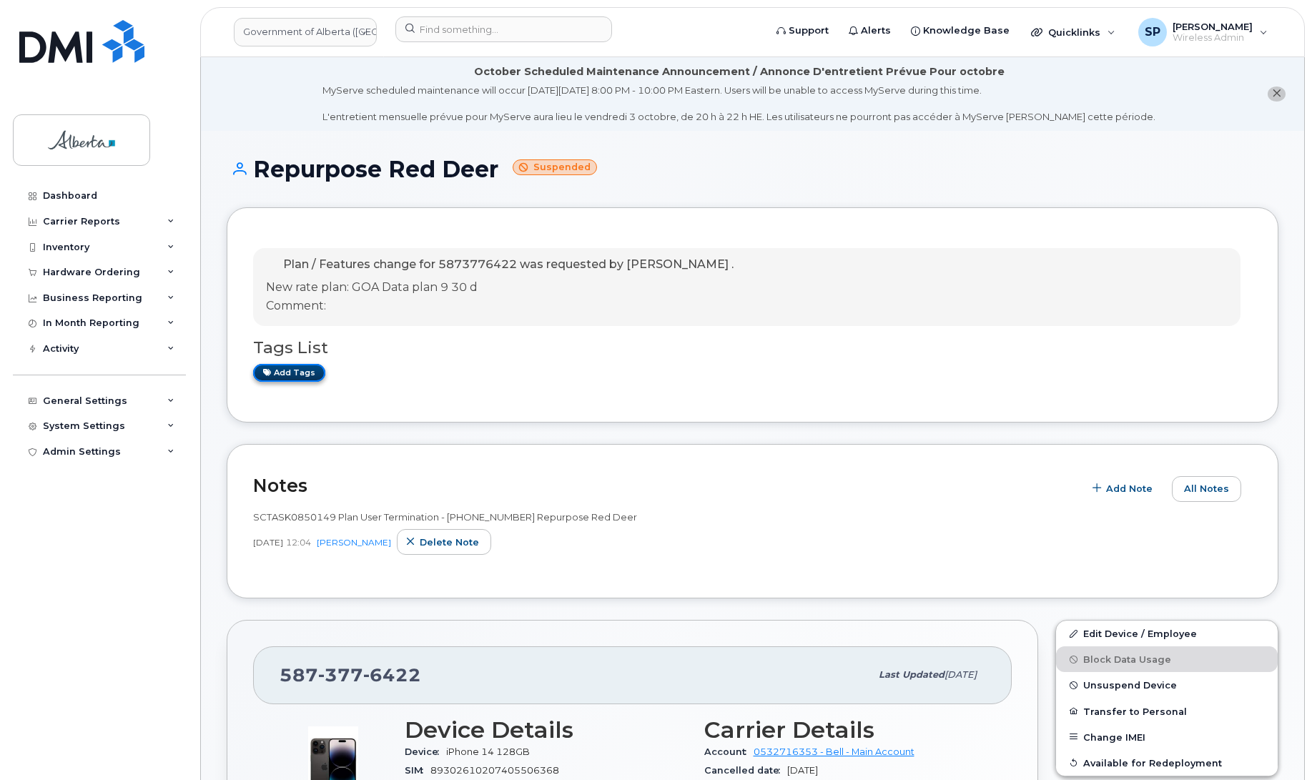
click at [270, 375] on icon at bounding box center [267, 372] width 8 height 8
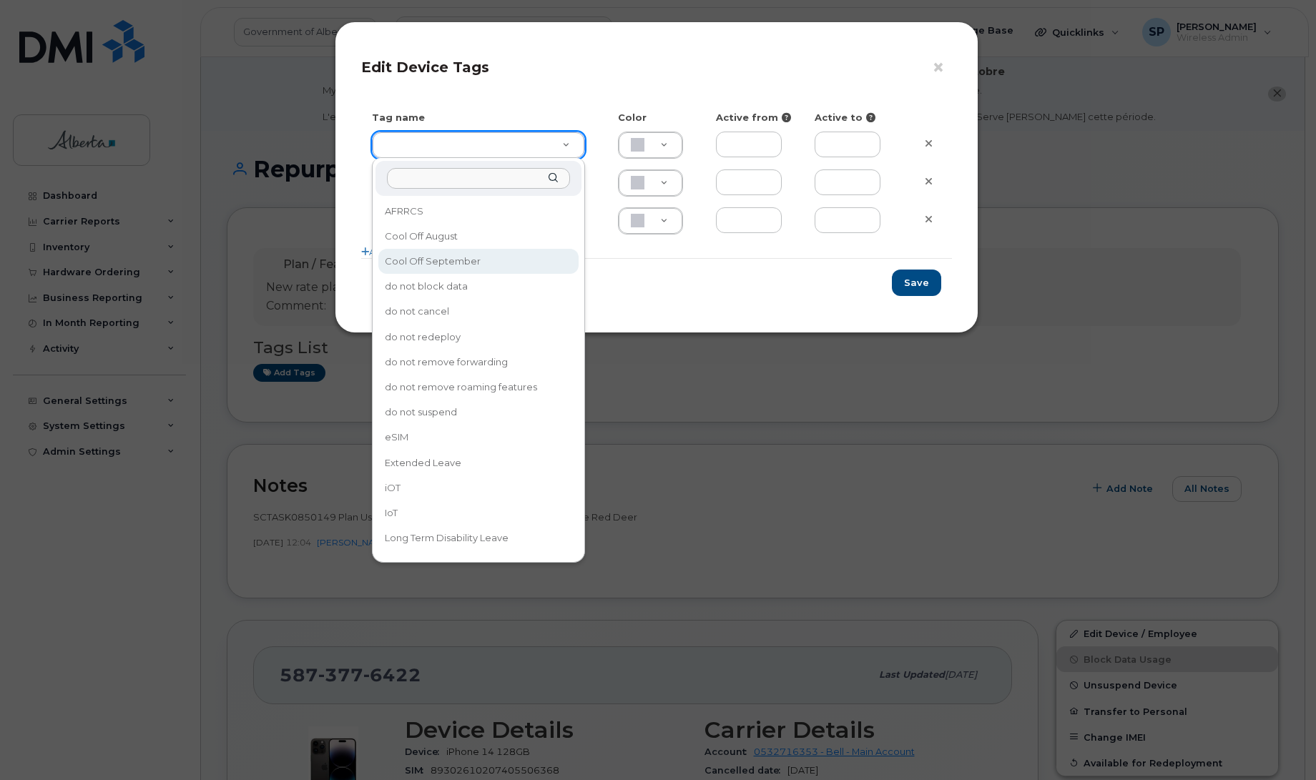
type input "Cool Off September"
type input "D6CDC1"
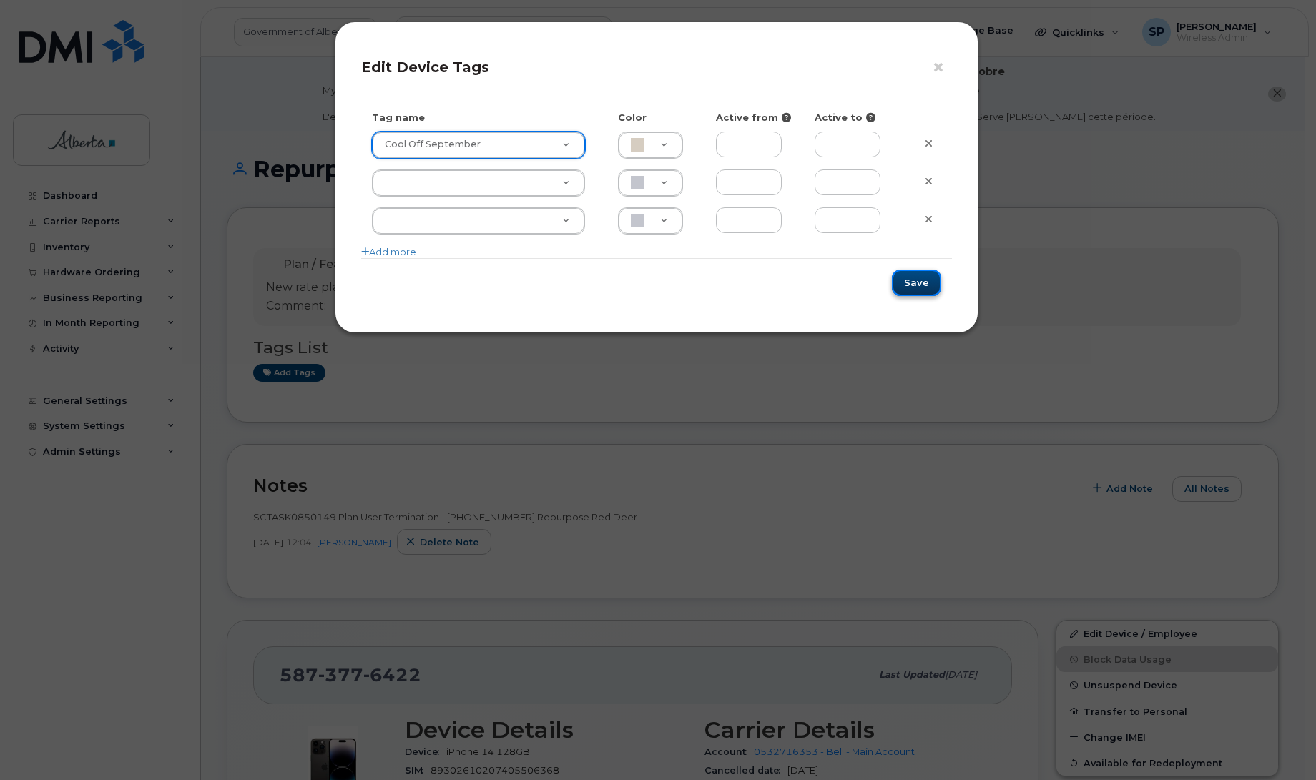
click at [910, 281] on button "Save" at bounding box center [916, 283] width 49 height 26
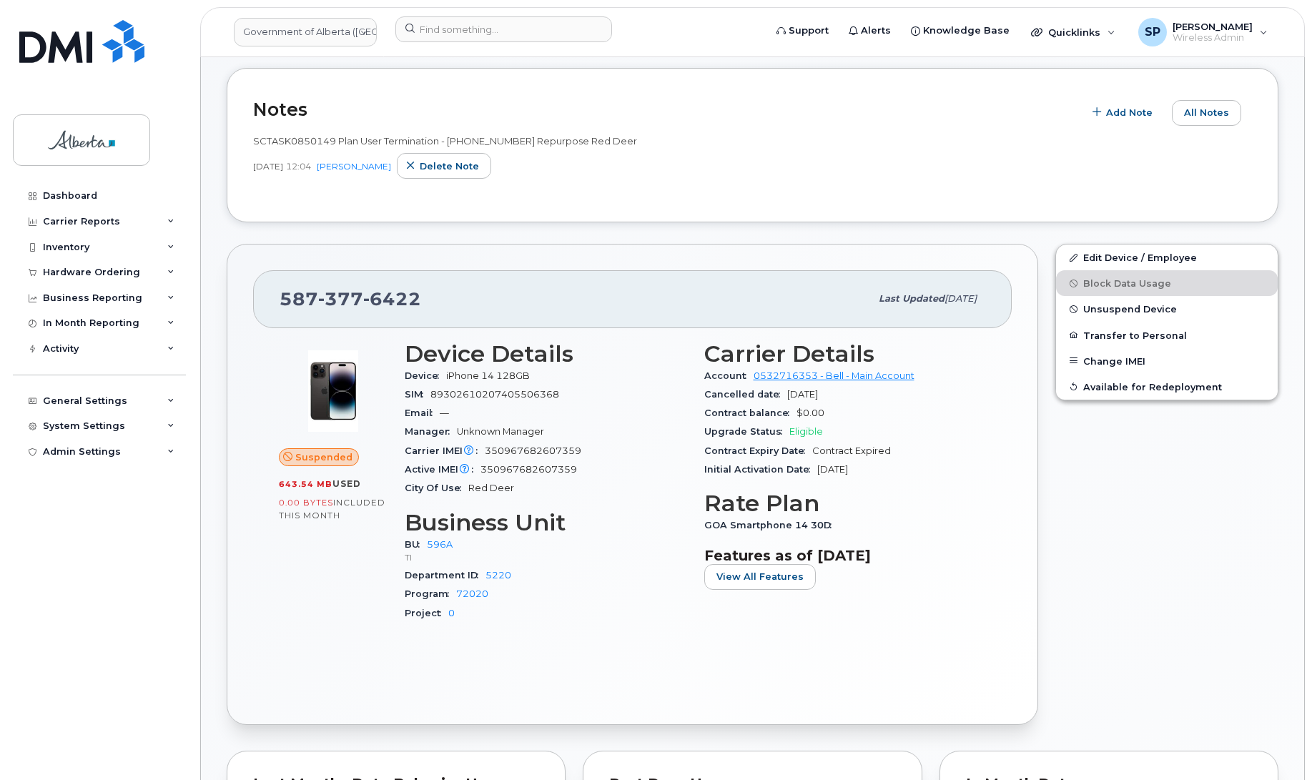
scroll to position [420, 0]
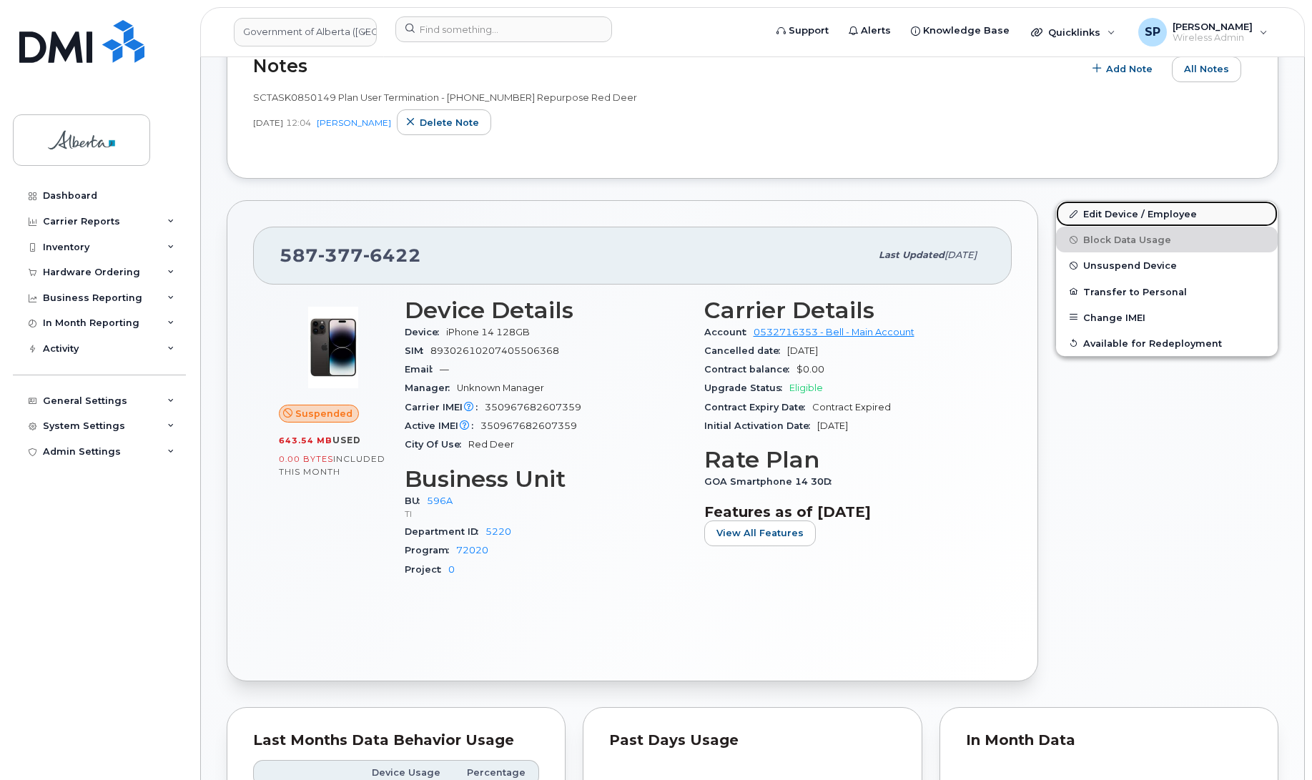
click at [1106, 215] on link "Edit Device / Employee" at bounding box center [1167, 214] width 222 height 26
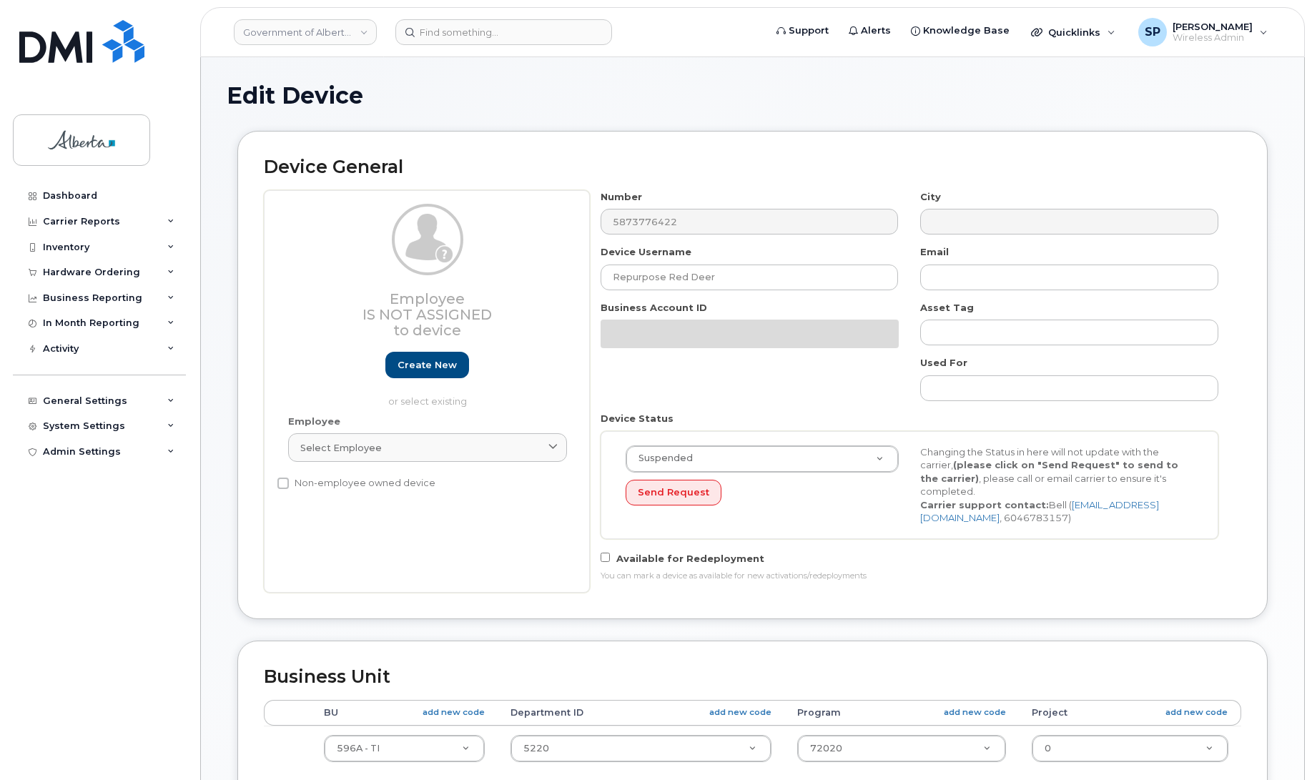
select select "4797729"
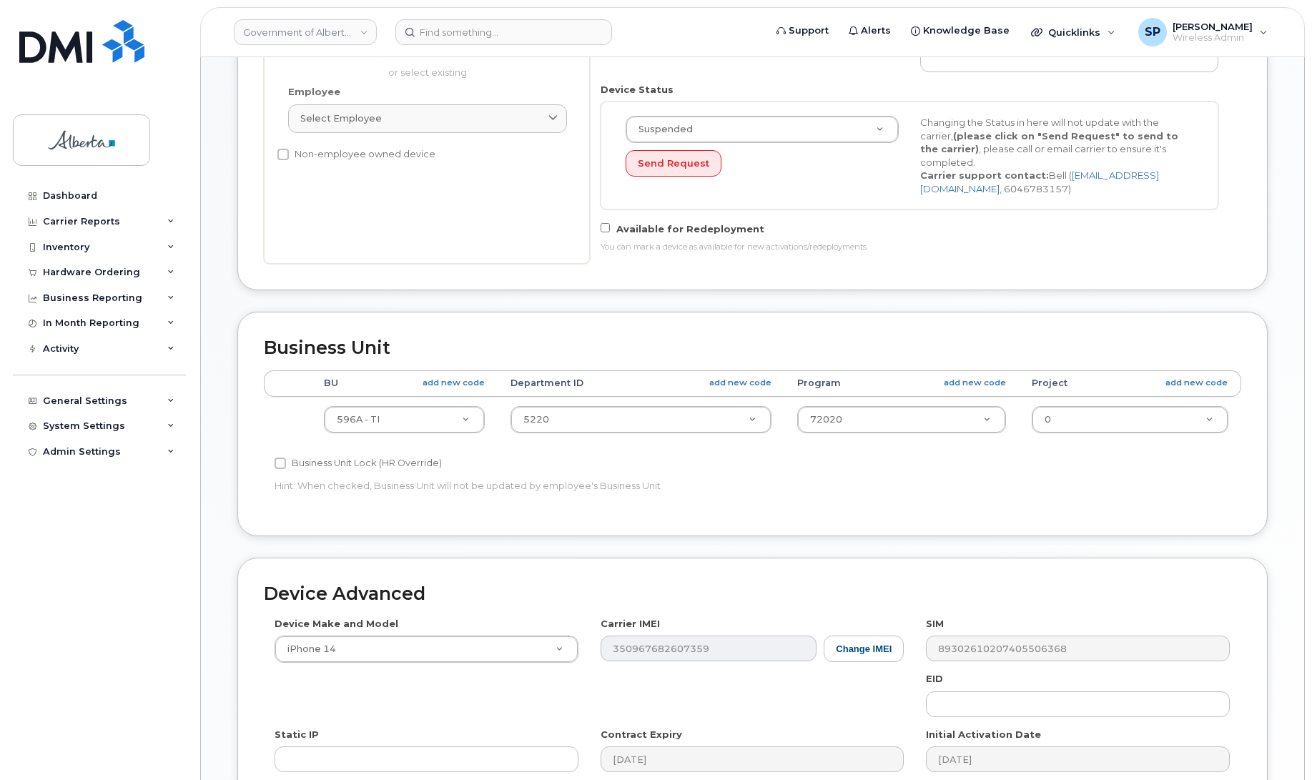
scroll to position [431, 0]
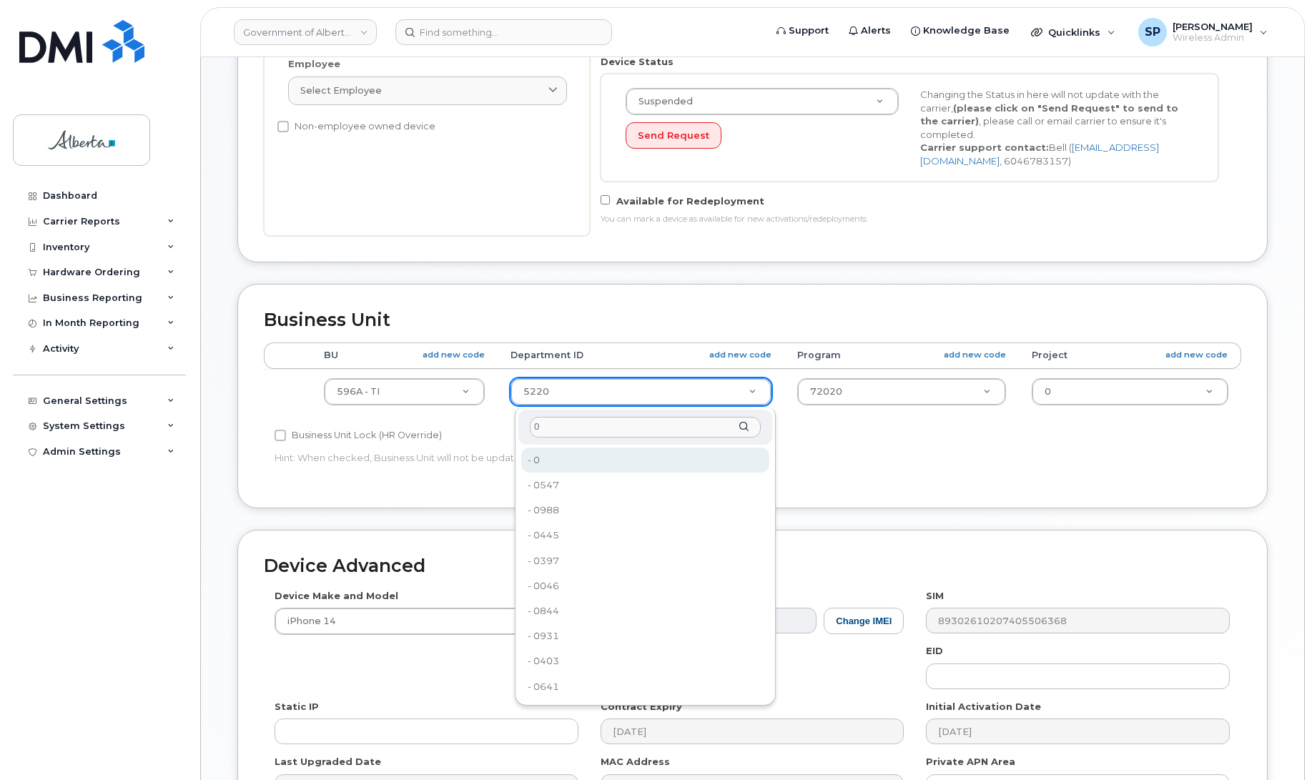
type input "0"
type input "4806341"
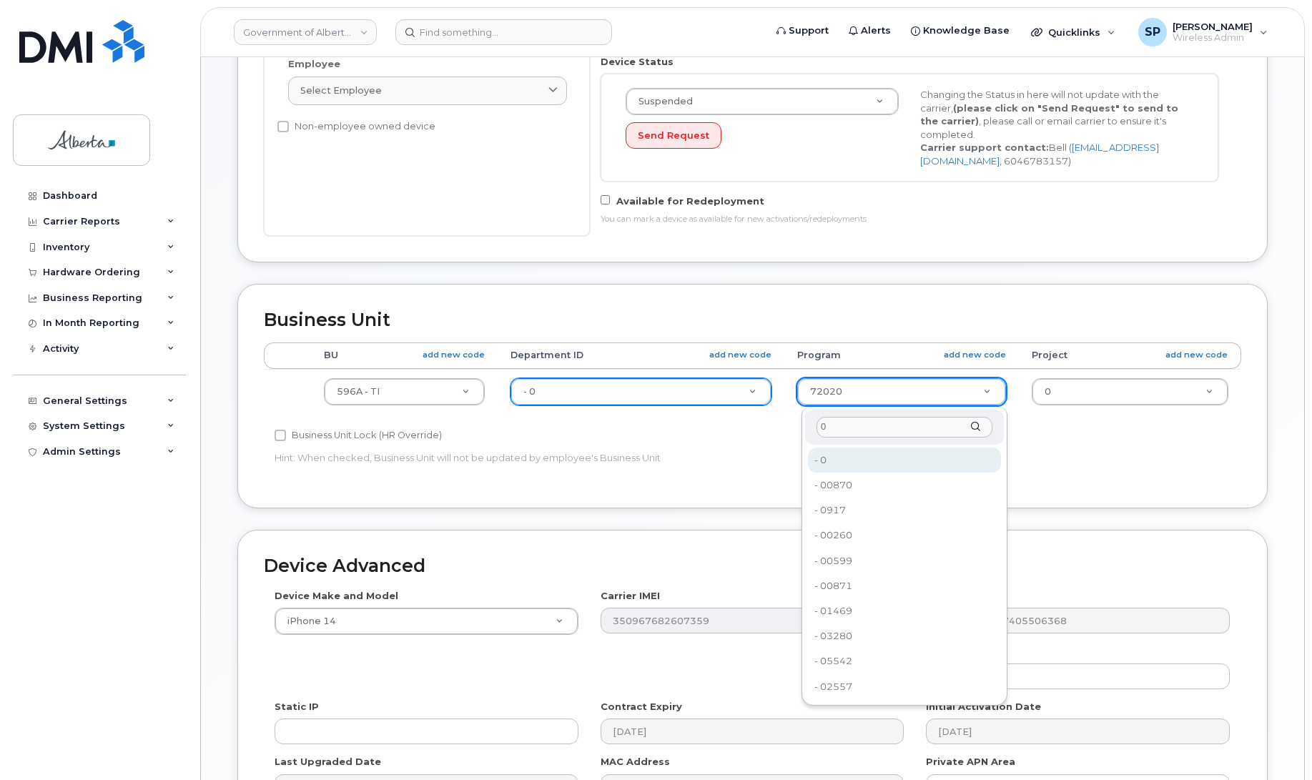
type input "0"
type input "4806366"
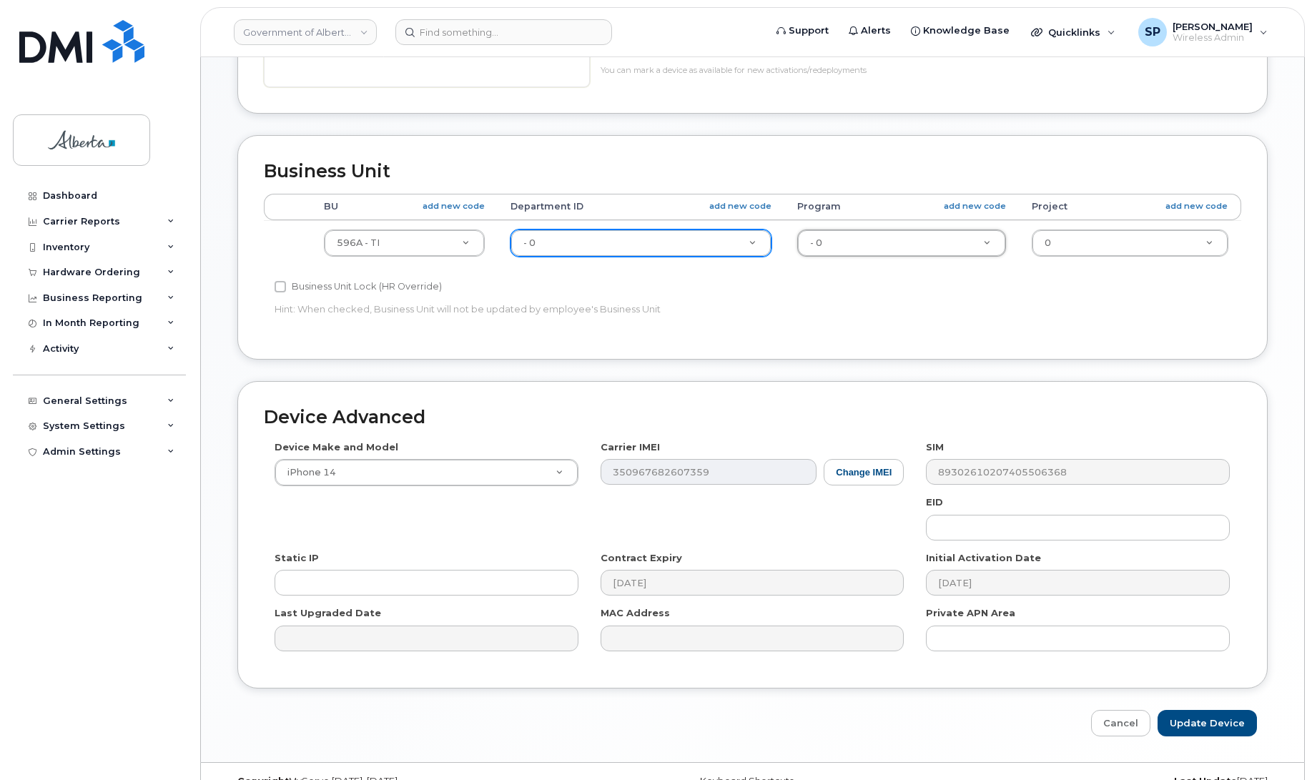
scroll to position [610, 0]
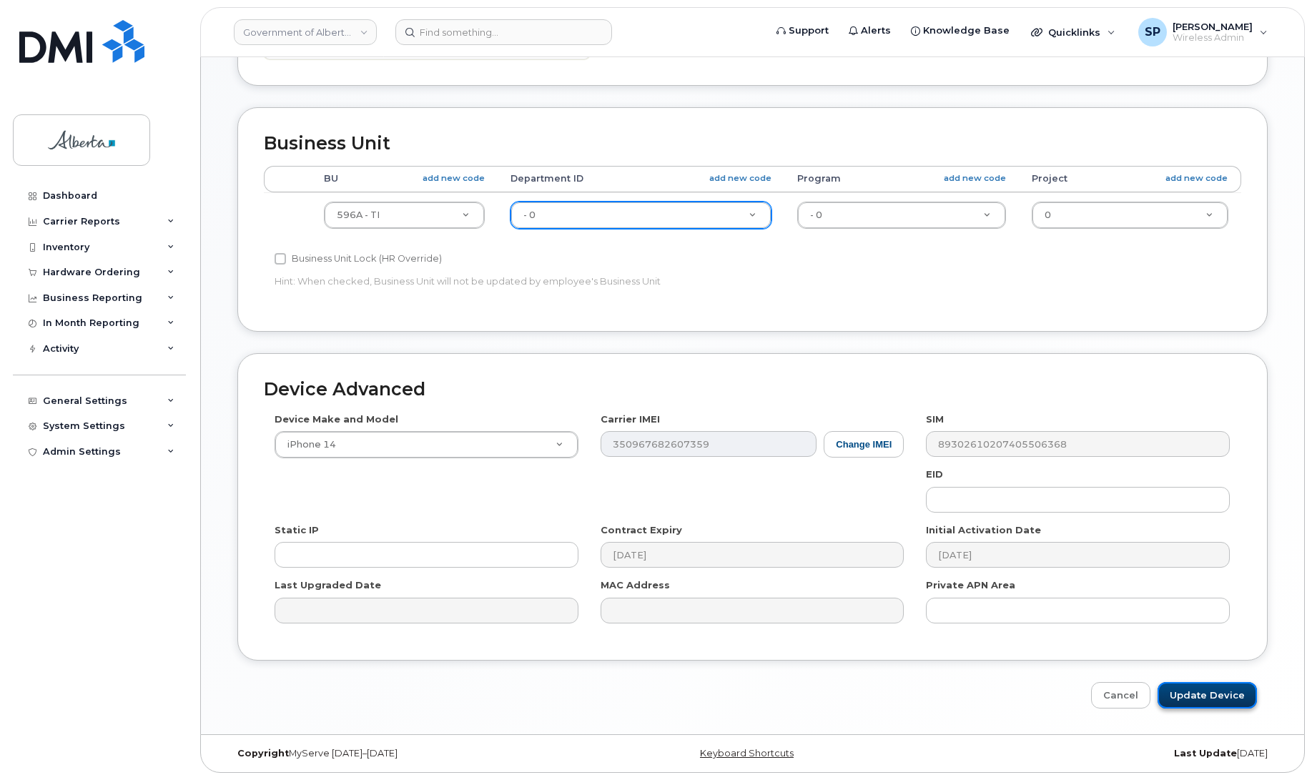
click at [1199, 704] on input "Update Device" at bounding box center [1207, 695] width 99 height 26
type input "Saving..."
